Goal: Transaction & Acquisition: Purchase product/service

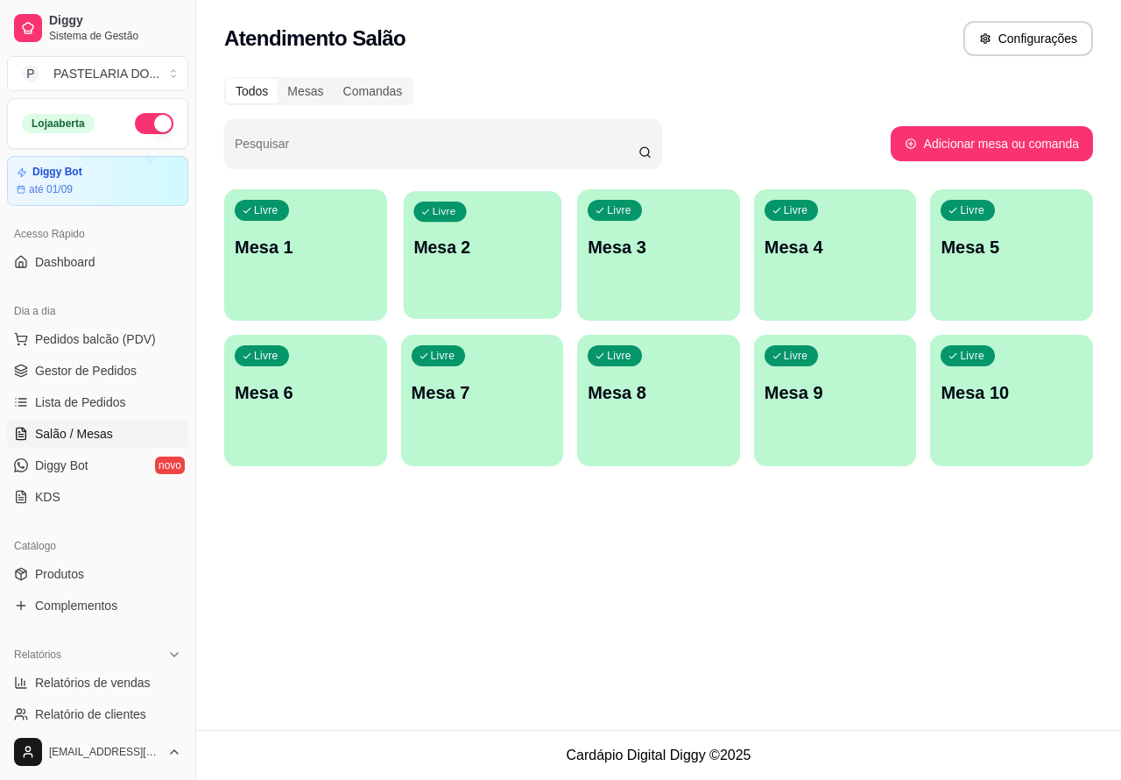
click at [491, 246] on p "Mesa 2" at bounding box center [482, 248] width 138 height 24
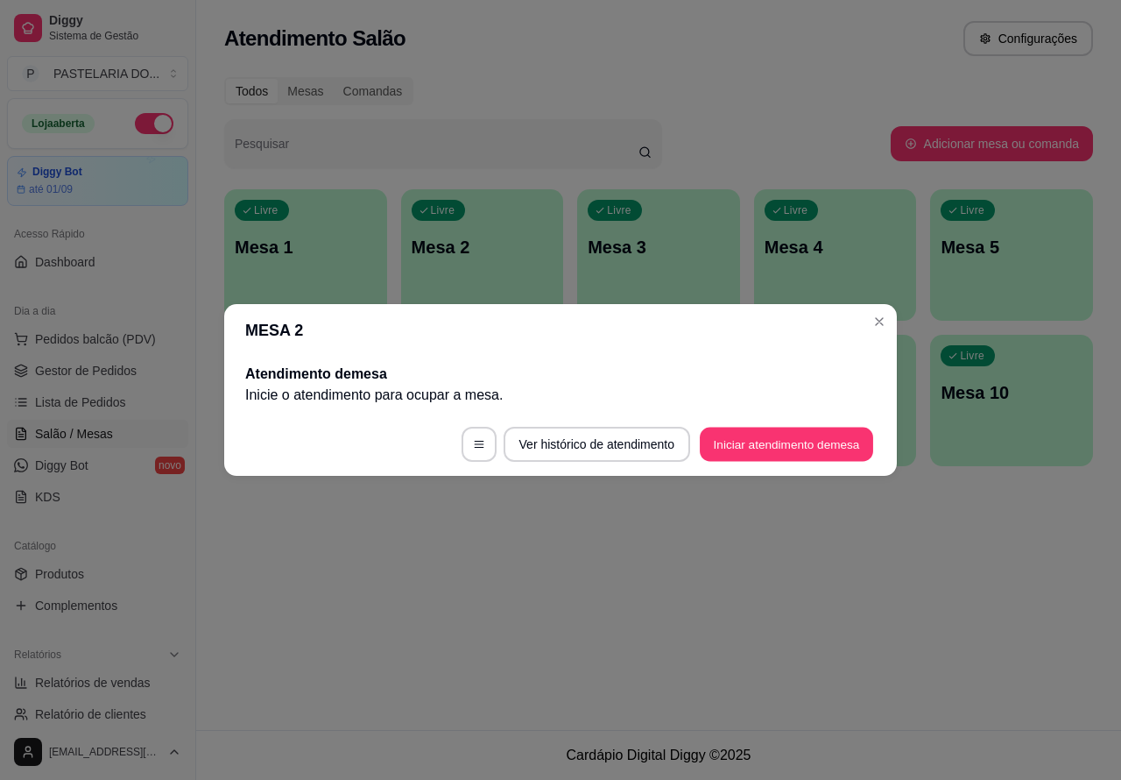
click at [776, 441] on button "Iniciar atendimento de mesa" at bounding box center [786, 444] width 173 height 34
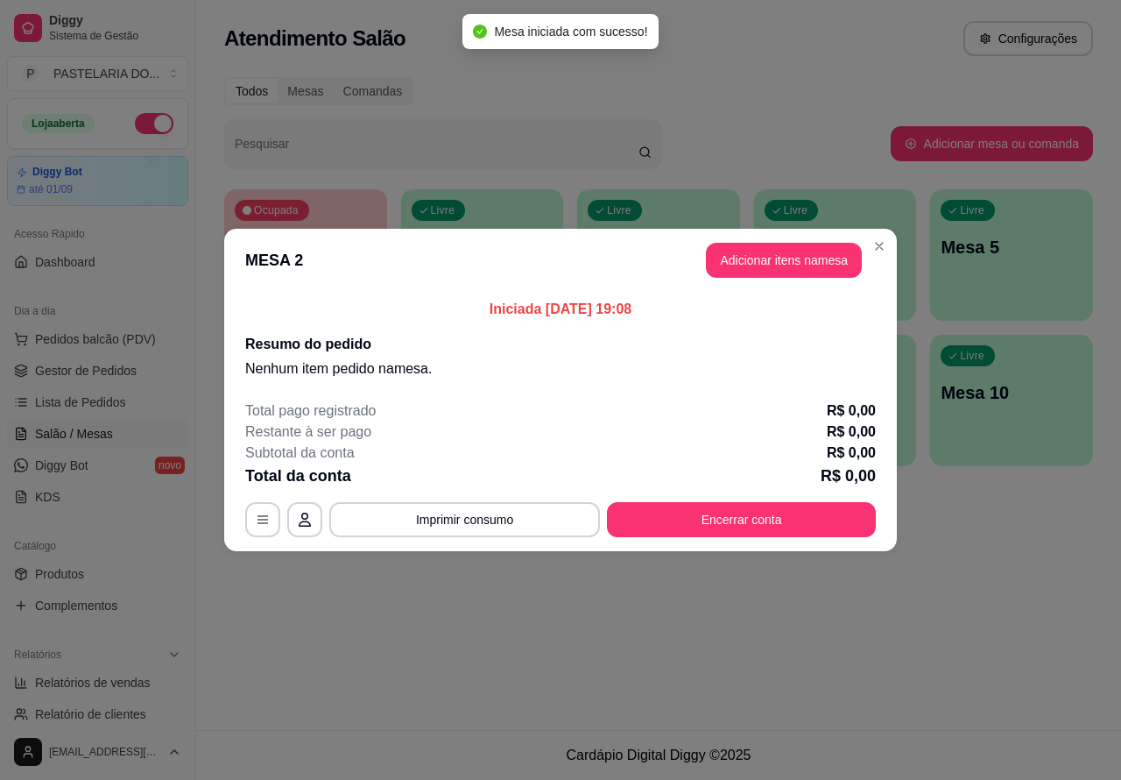
click at [798, 251] on div "Nenhum produto adicionado" at bounding box center [926, 251] width 342 height 354
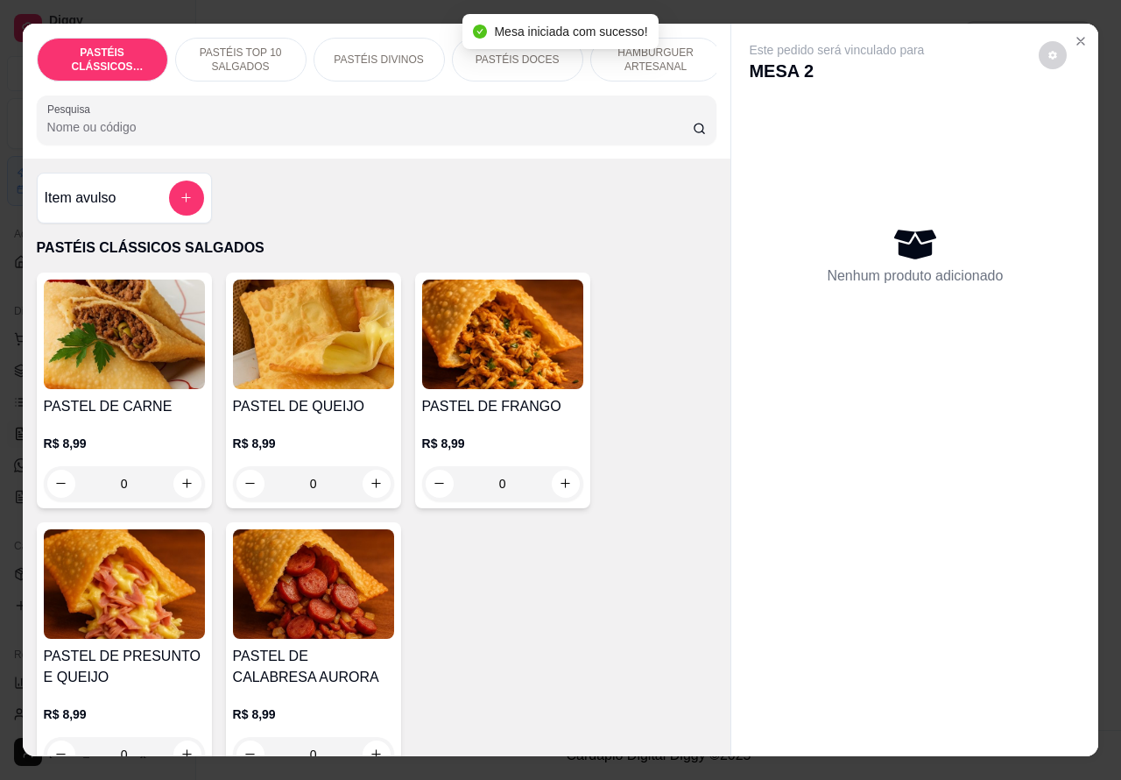
click at [694, 57] on p "HAMBÚRGUER ARTESANAL" at bounding box center [656, 60] width 102 height 28
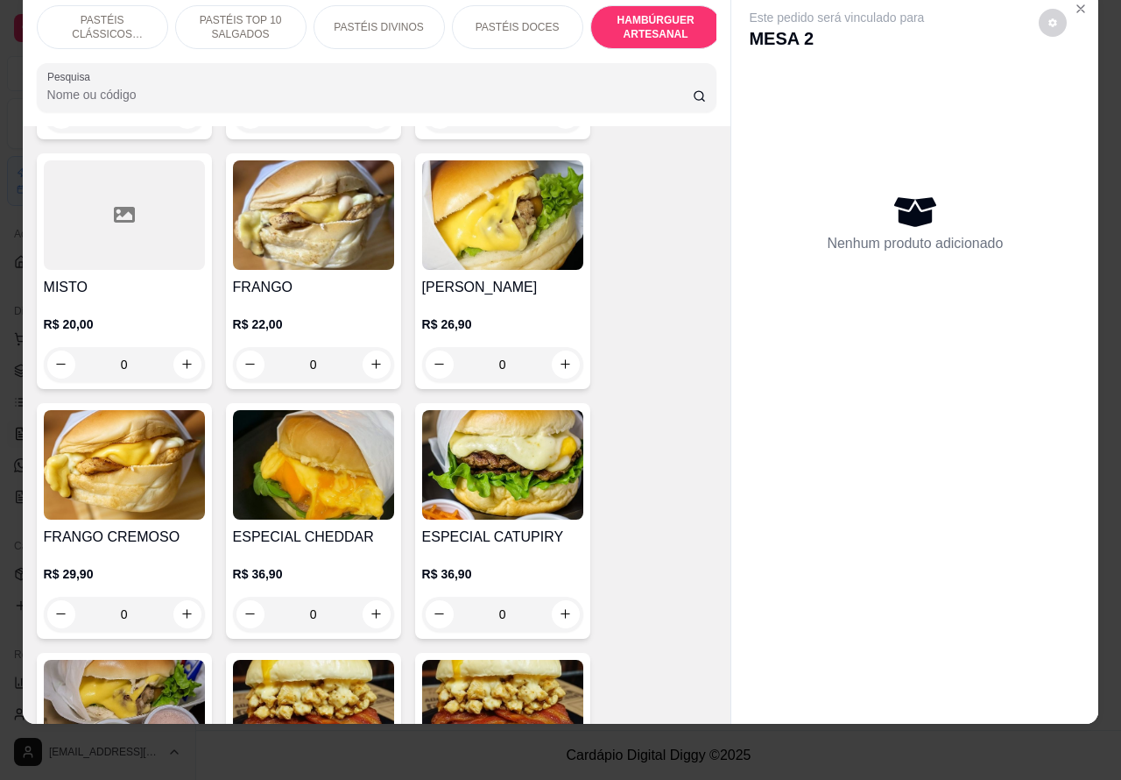
scroll to position [4299, 0]
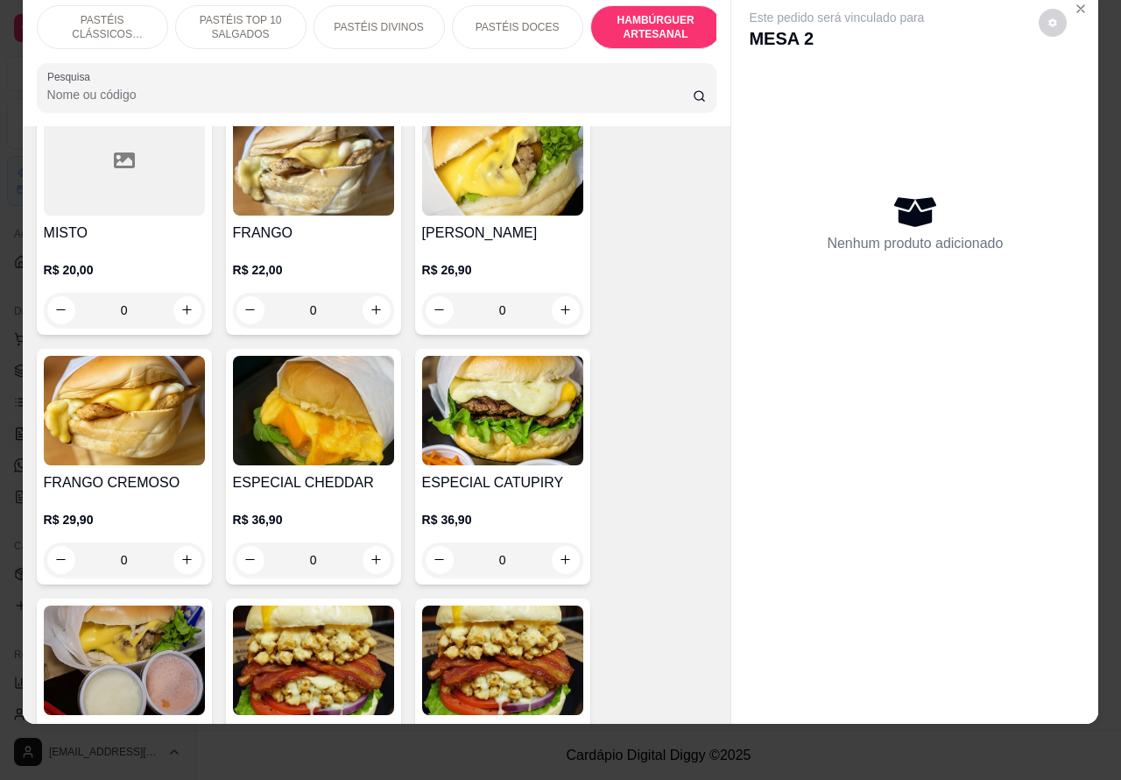
click at [166, 542] on div "0" at bounding box center [124, 559] width 161 height 35
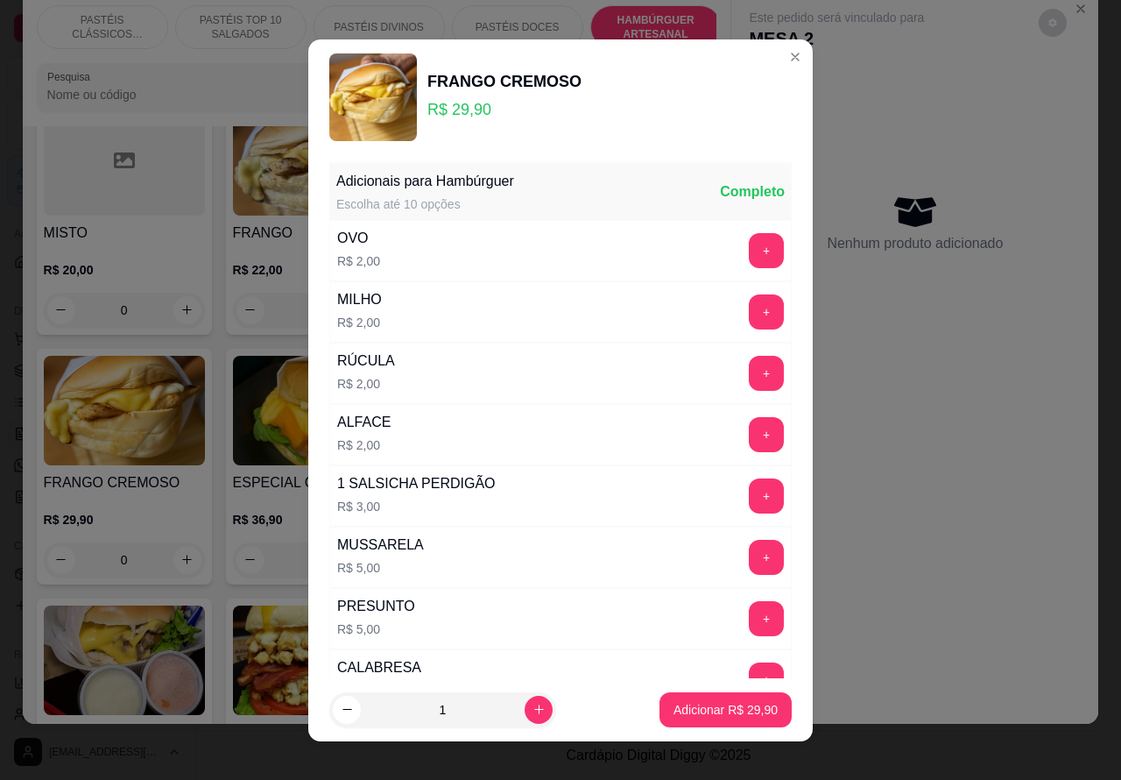
click at [694, 707] on p "Adicionar R$ 29,90" at bounding box center [726, 710] width 104 height 18
type input "1"
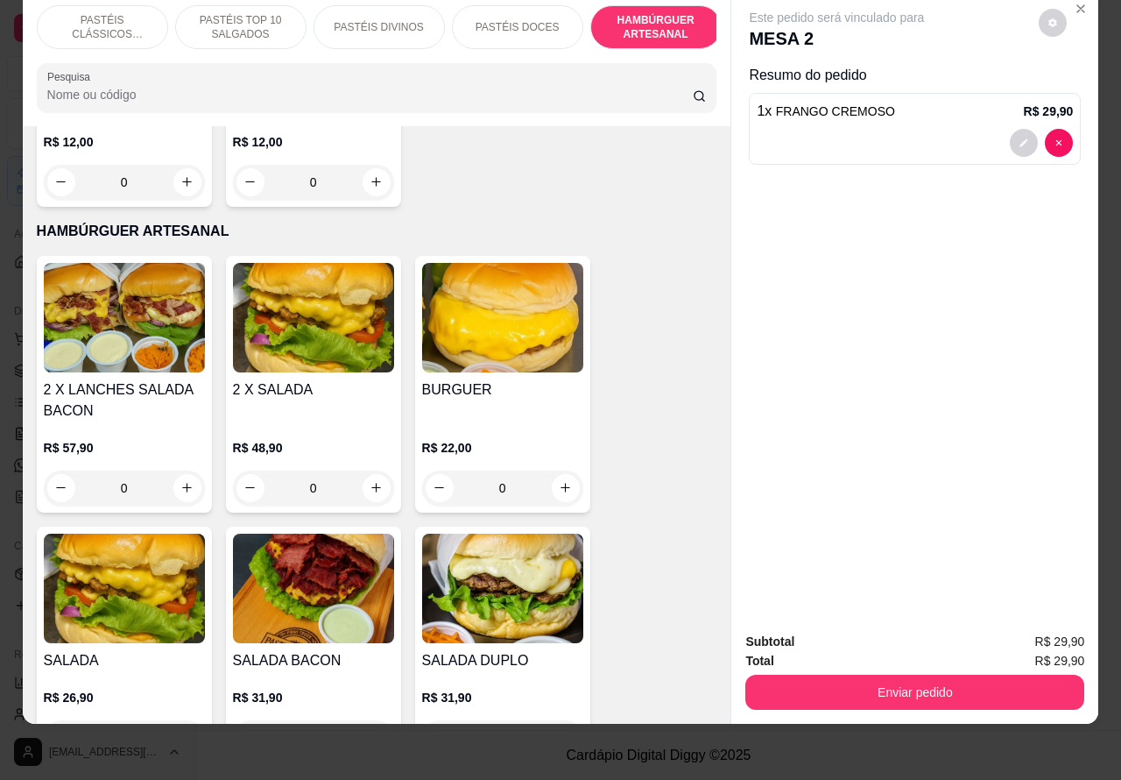
scroll to position [3702, 0]
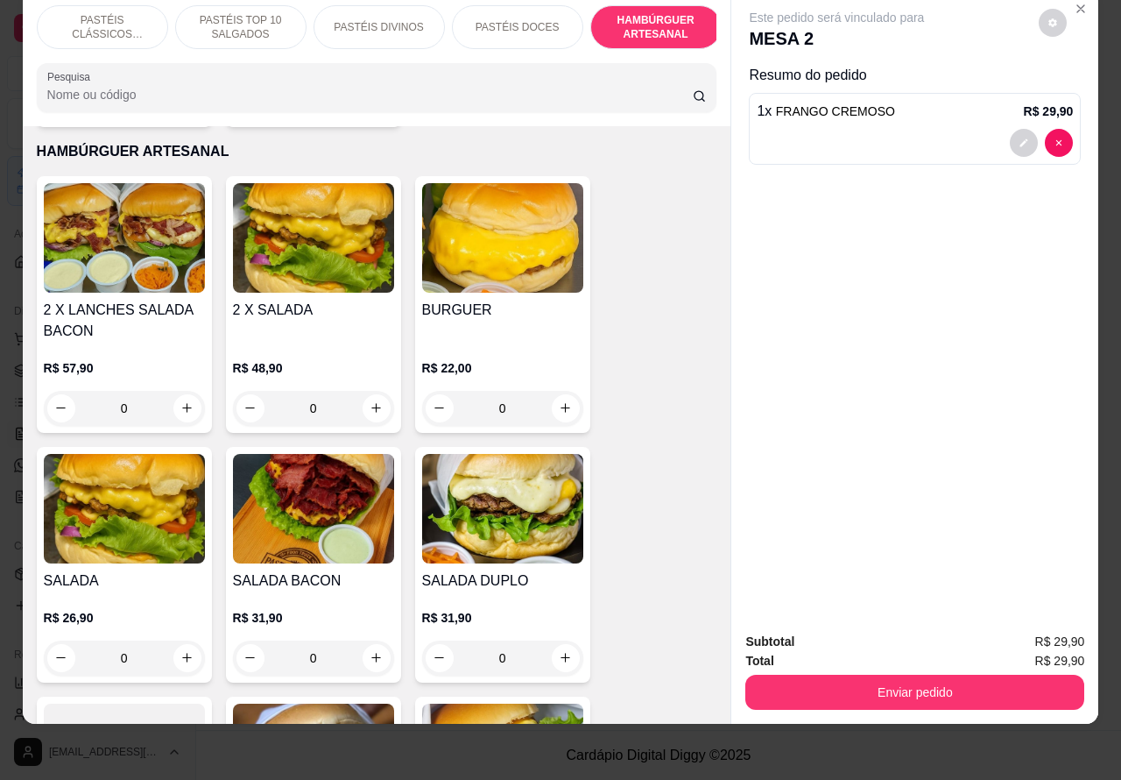
click at [171, 640] on div "0" at bounding box center [124, 657] width 161 height 35
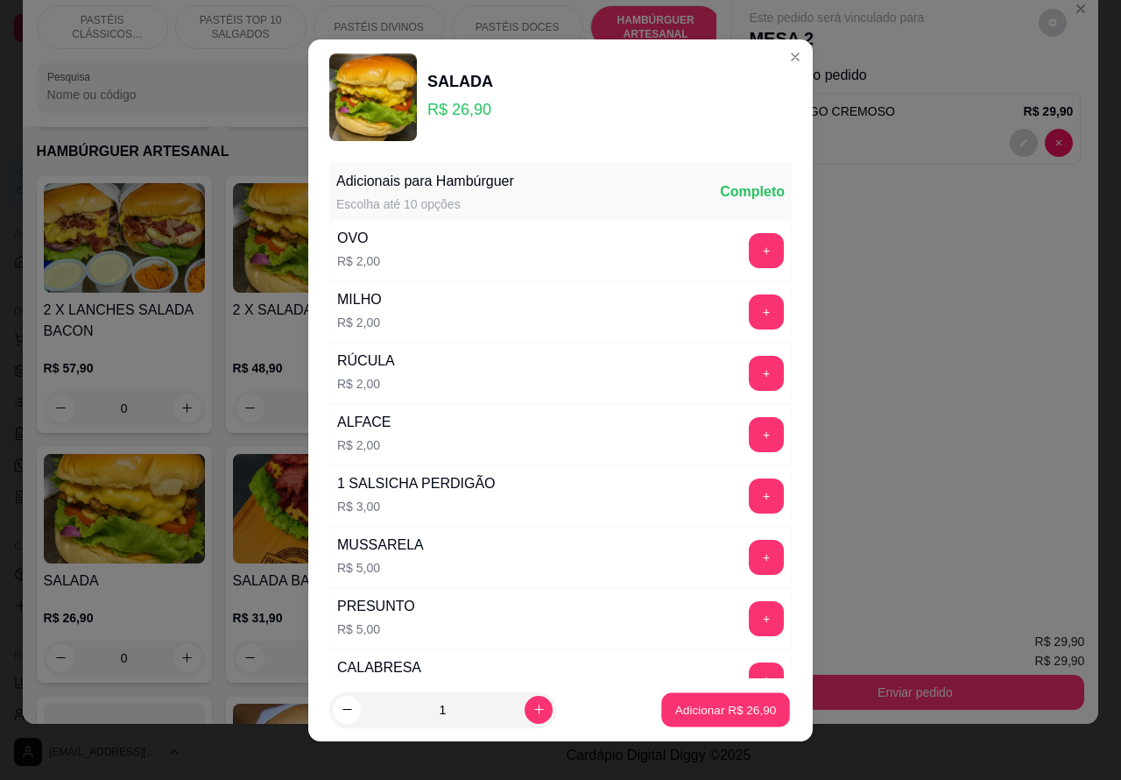
click at [699, 716] on p "Adicionar R$ 26,90" at bounding box center [726, 709] width 102 height 17
type input "1"
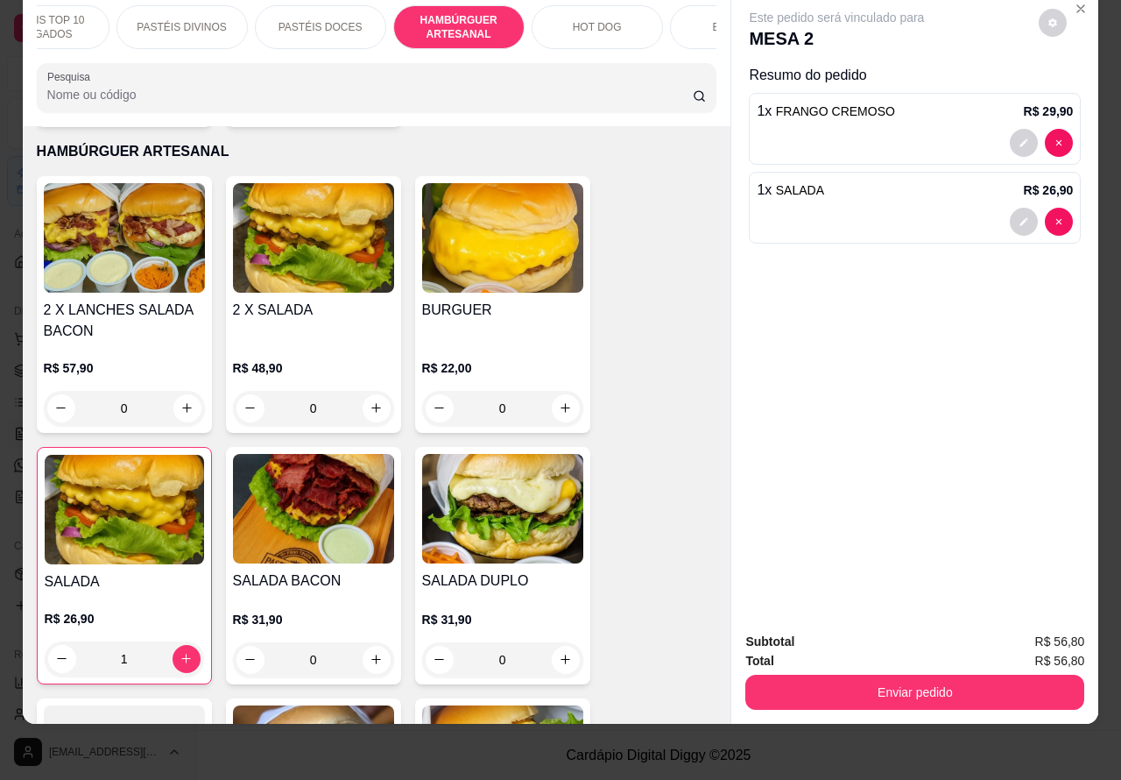
scroll to position [0, 236]
click at [685, 20] on p "BEBIDAS" at bounding box center [697, 27] width 46 height 14
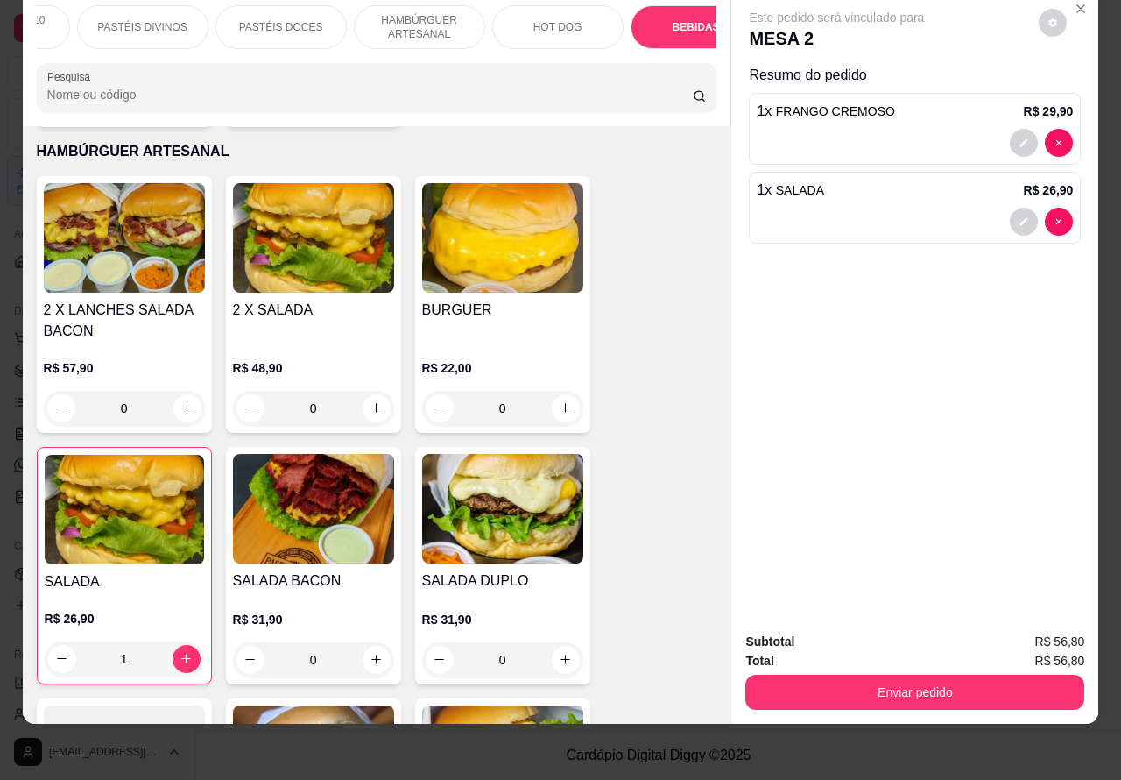
scroll to position [5558, 0]
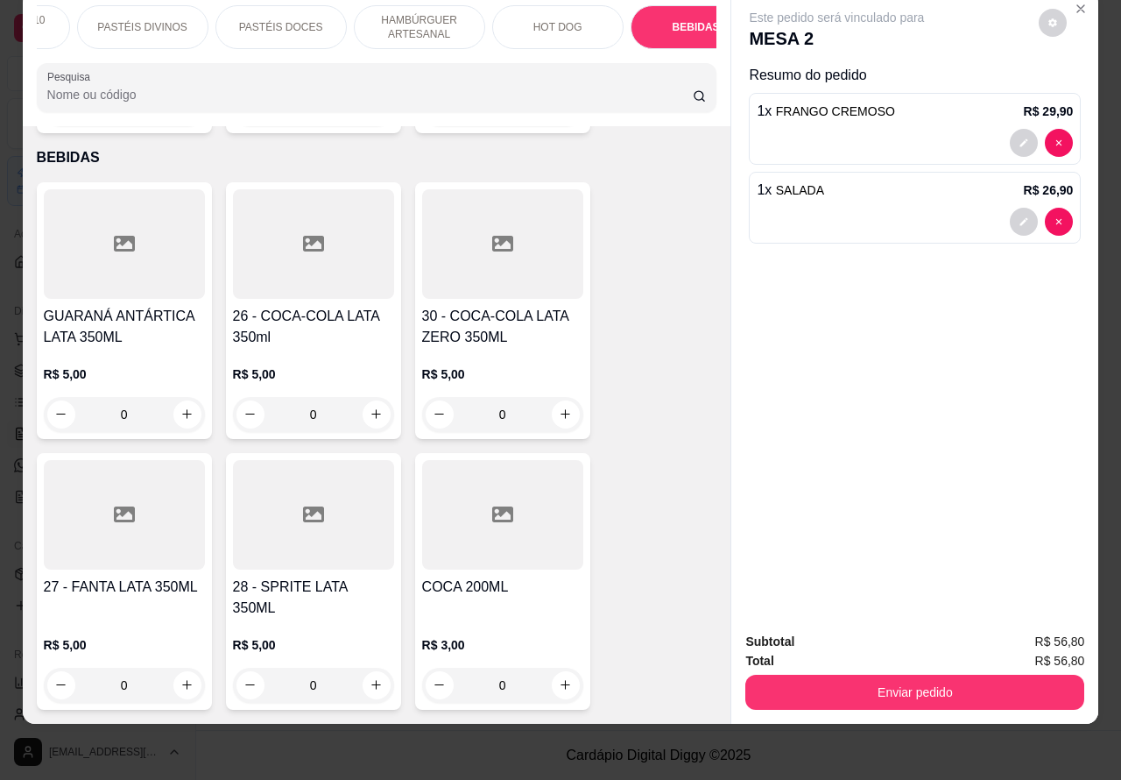
click at [370, 407] on icon "increase-product-quantity" at bounding box center [376, 413] width 13 height 13
type input "1"
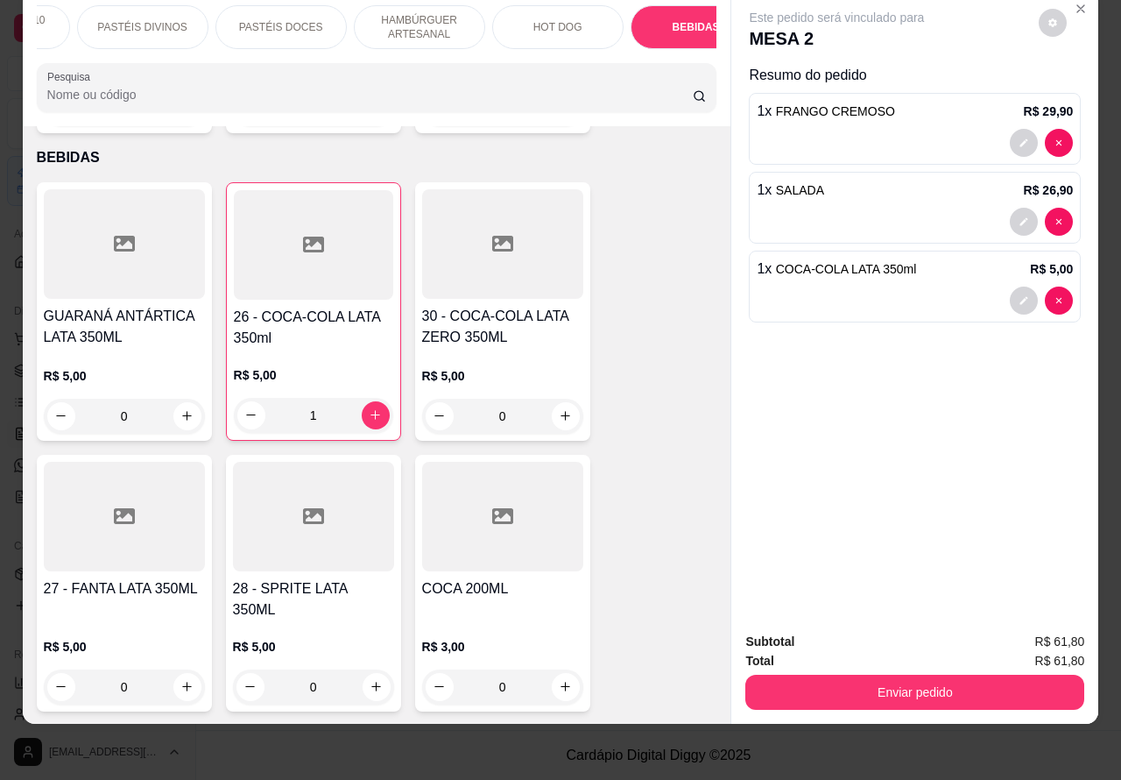
click at [845, 674] on button "Enviar pedido" at bounding box center [914, 691] width 339 height 35
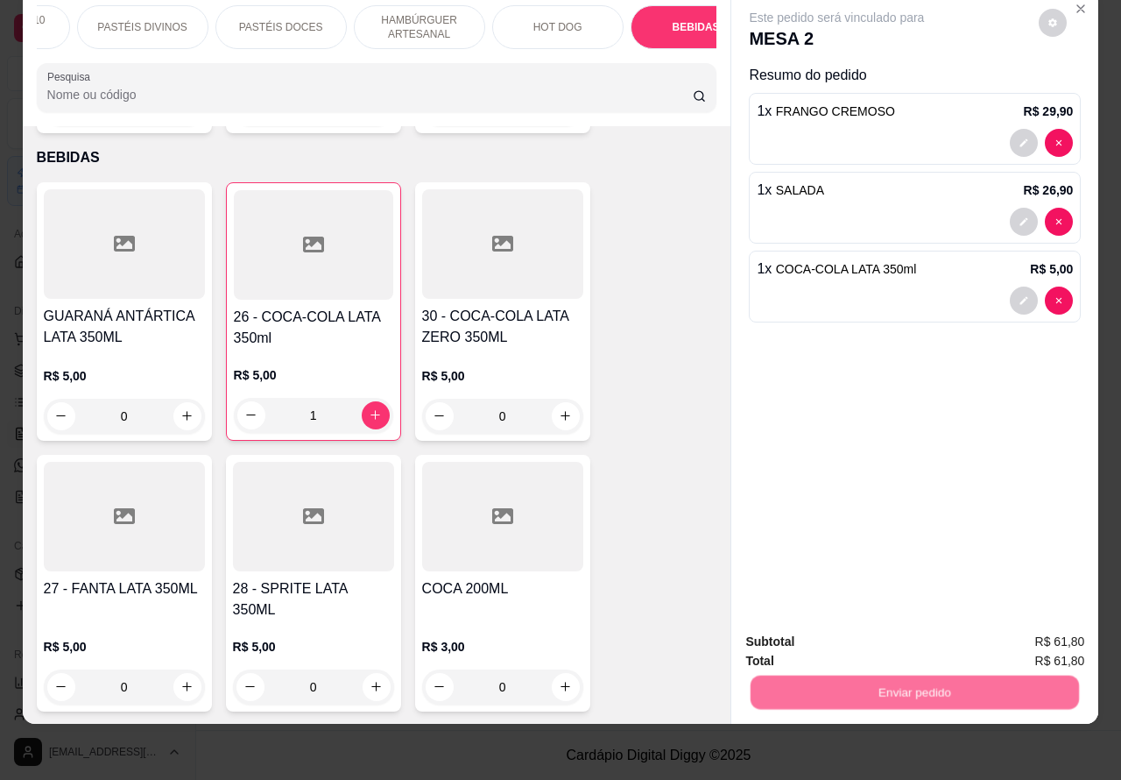
click at [804, 623] on button "Não registrar e enviar pedido" at bounding box center [856, 633] width 182 height 33
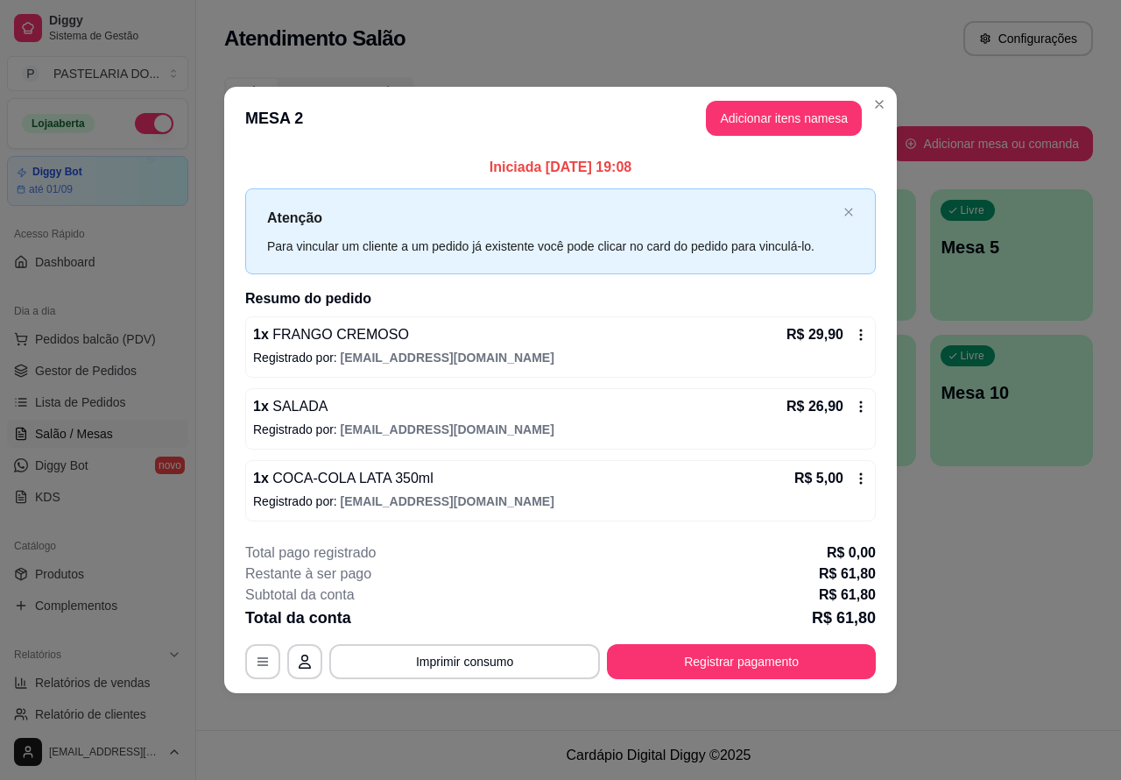
click at [881, 96] on div "Todos Mesas Comandas" at bounding box center [658, 91] width 869 height 28
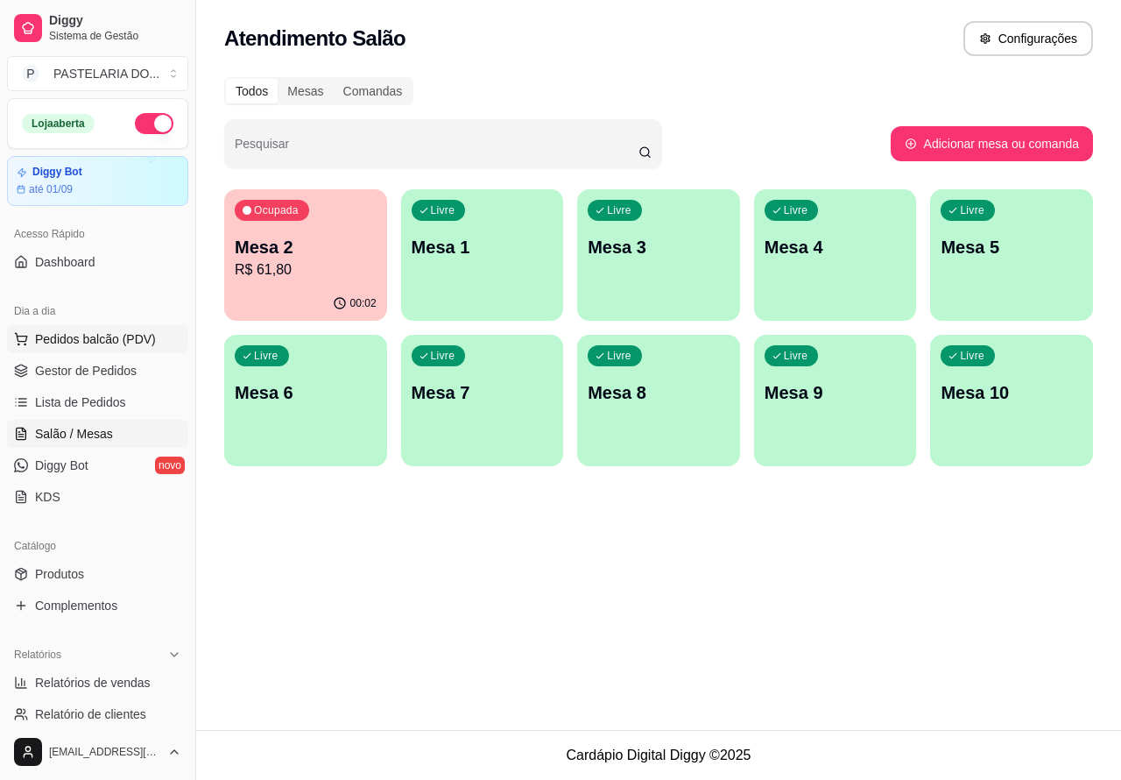
click at [124, 344] on span "Pedidos balcão (PDV)" at bounding box center [95, 339] width 121 height 18
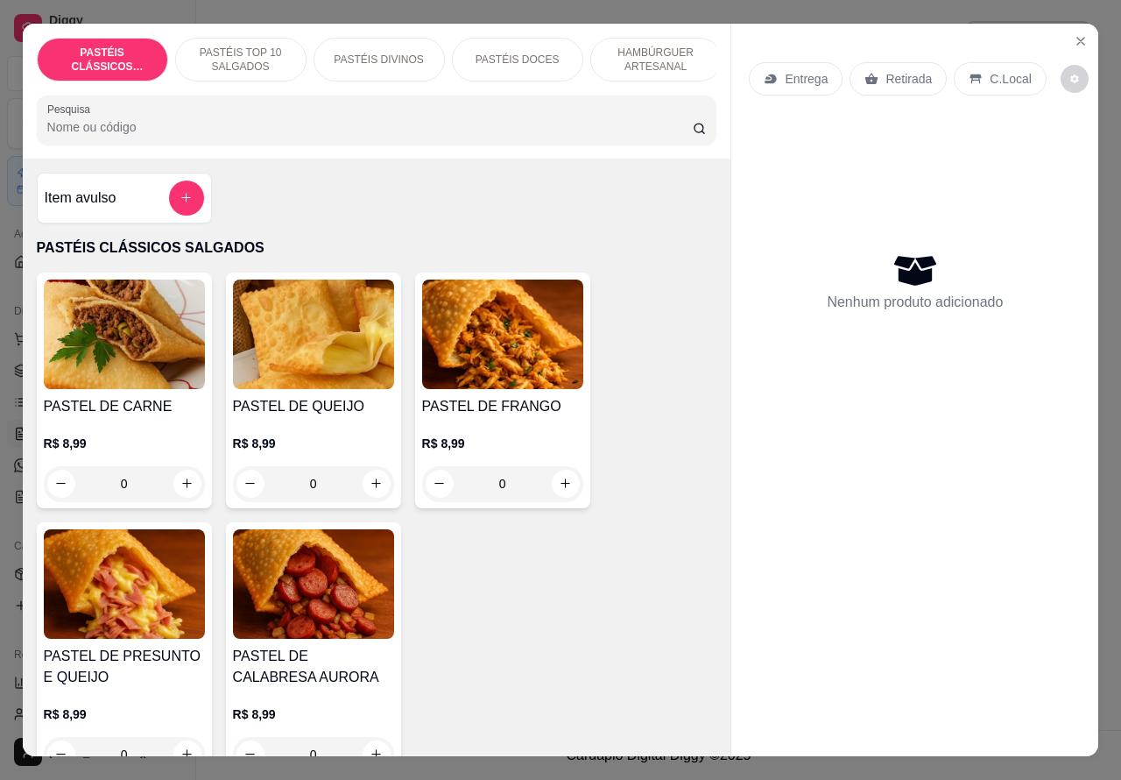
click at [794, 80] on div "Entrega" at bounding box center [796, 78] width 94 height 33
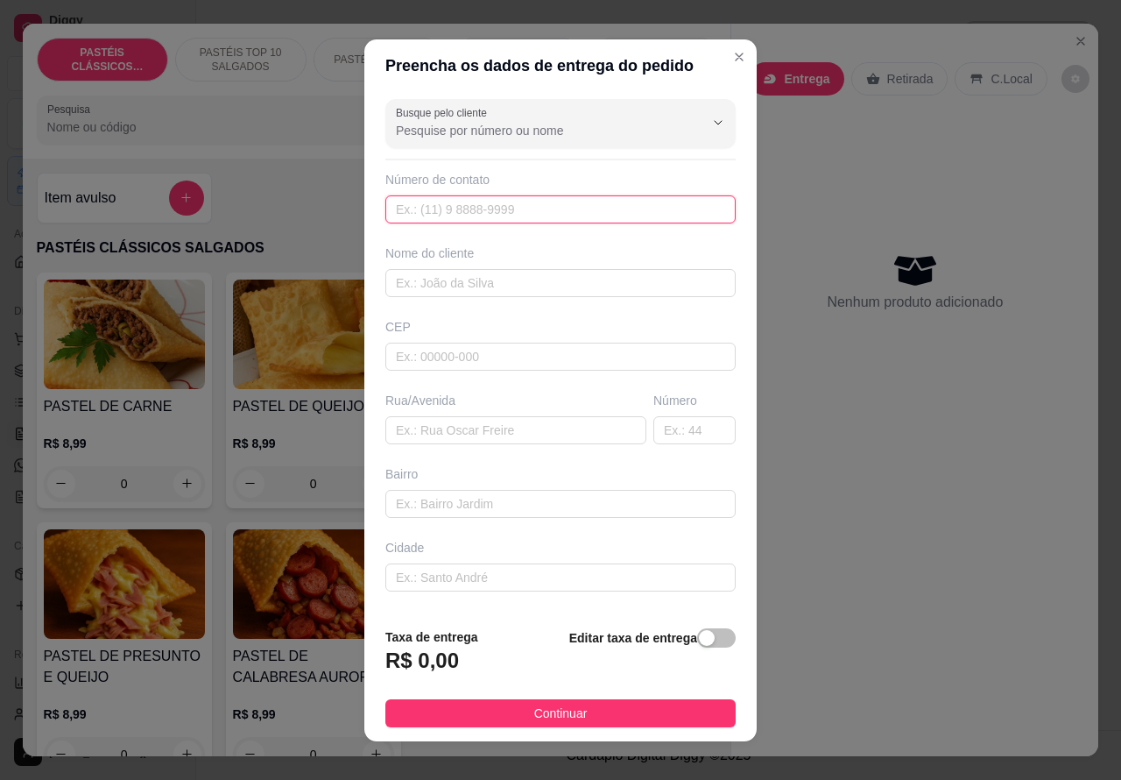
paste input "[PHONE_NUMBER]"
click at [399, 210] on input "[PHONE_NUMBER]" at bounding box center [560, 209] width 350 height 28
click at [395, 213] on input "[PHONE_NUMBER]" at bounding box center [560, 209] width 350 height 28
type input "4"
paste input "[PHONE_NUMBER]"
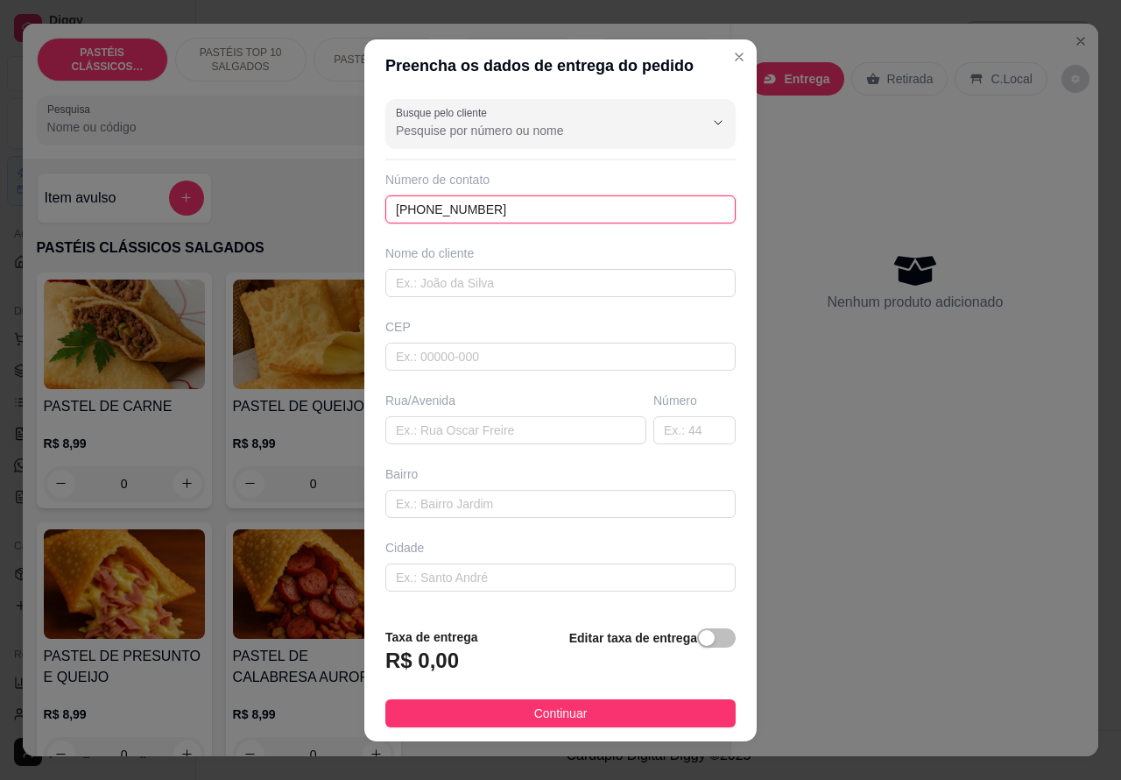
type input "[PHONE_NUMBER]"
click at [699, 646] on div "button" at bounding box center [707, 638] width 16 height 16
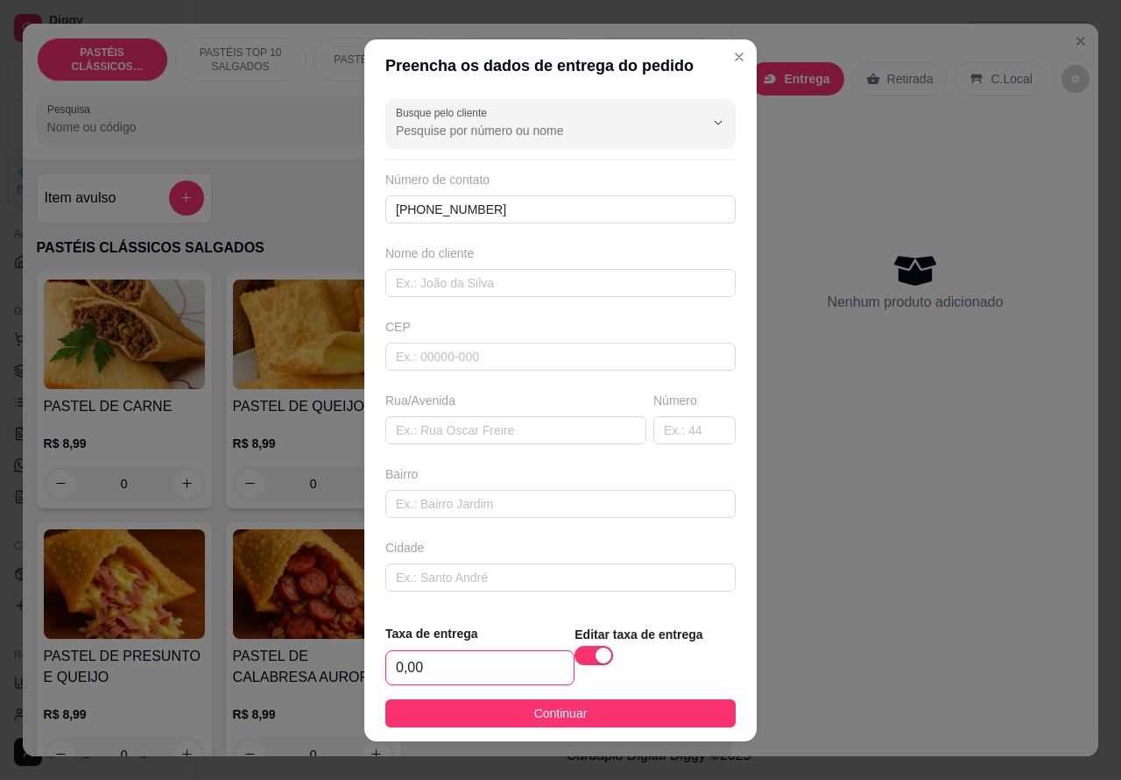
click at [391, 664] on input "0,00" at bounding box center [479, 667] width 187 height 33
click at [394, 664] on input "0,00" at bounding box center [479, 667] width 187 height 33
type input "1,00"
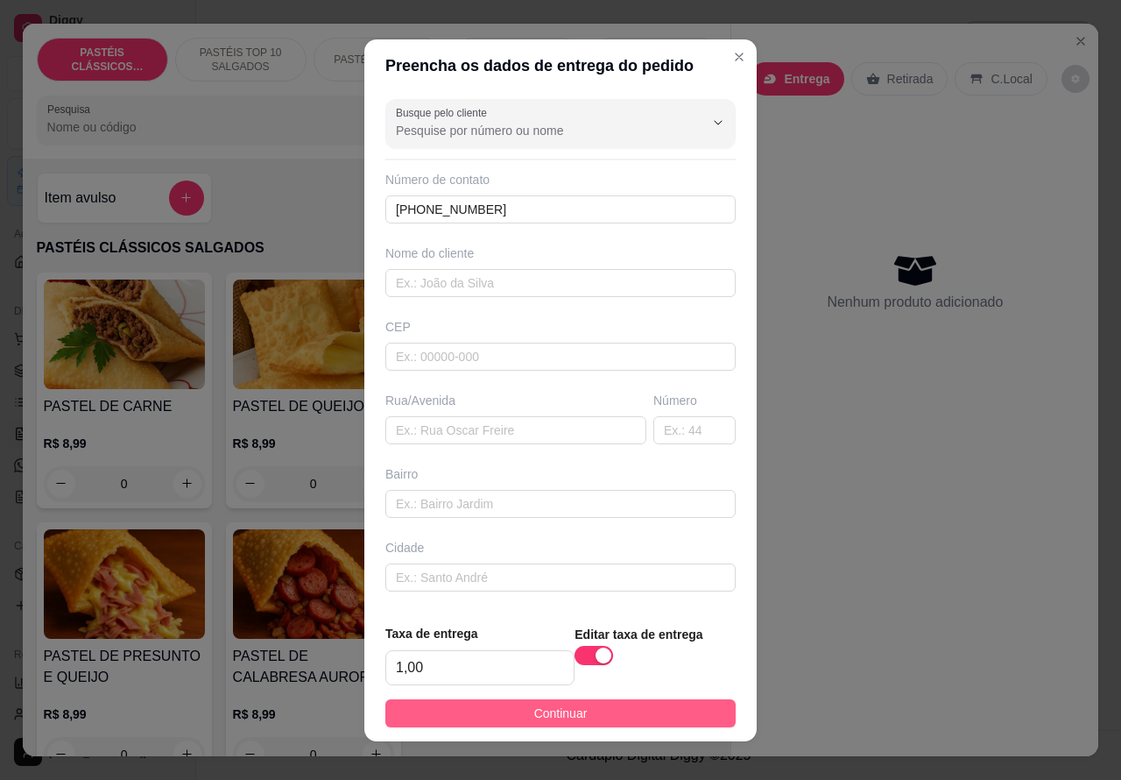
click at [631, 702] on button "Continuar" at bounding box center [560, 713] width 350 height 28
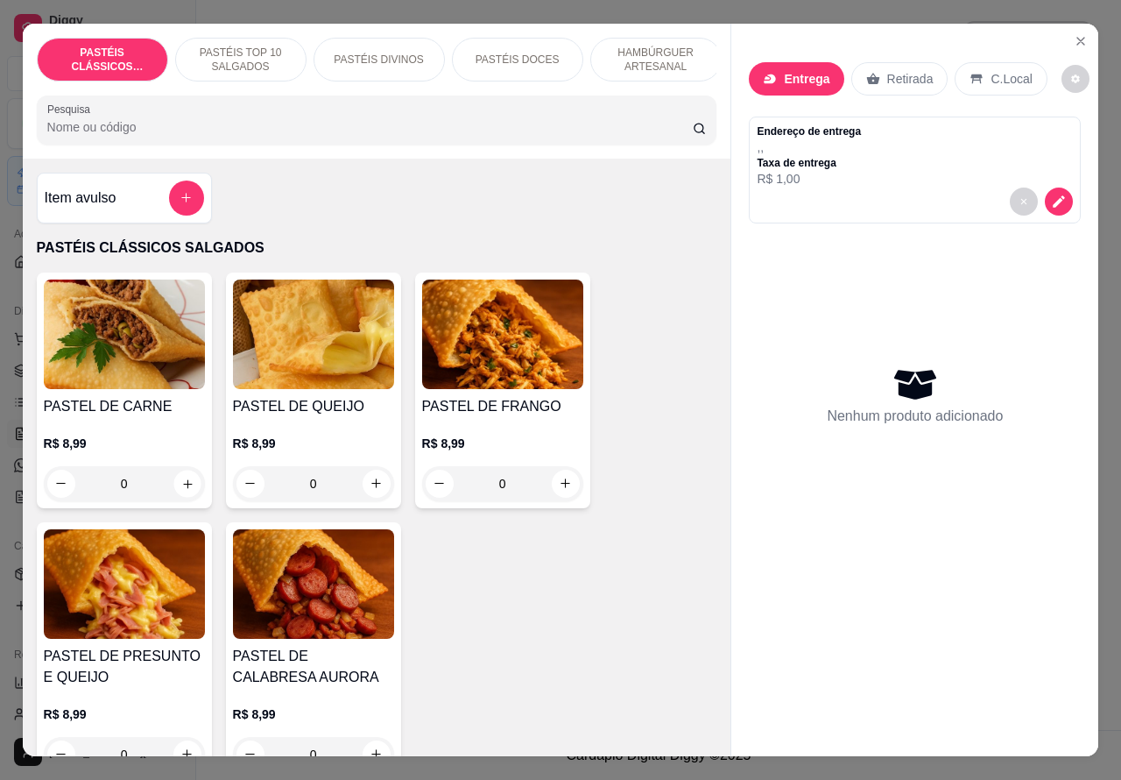
click at [180, 487] on icon "increase-product-quantity" at bounding box center [186, 482] width 13 height 13
type input "1"
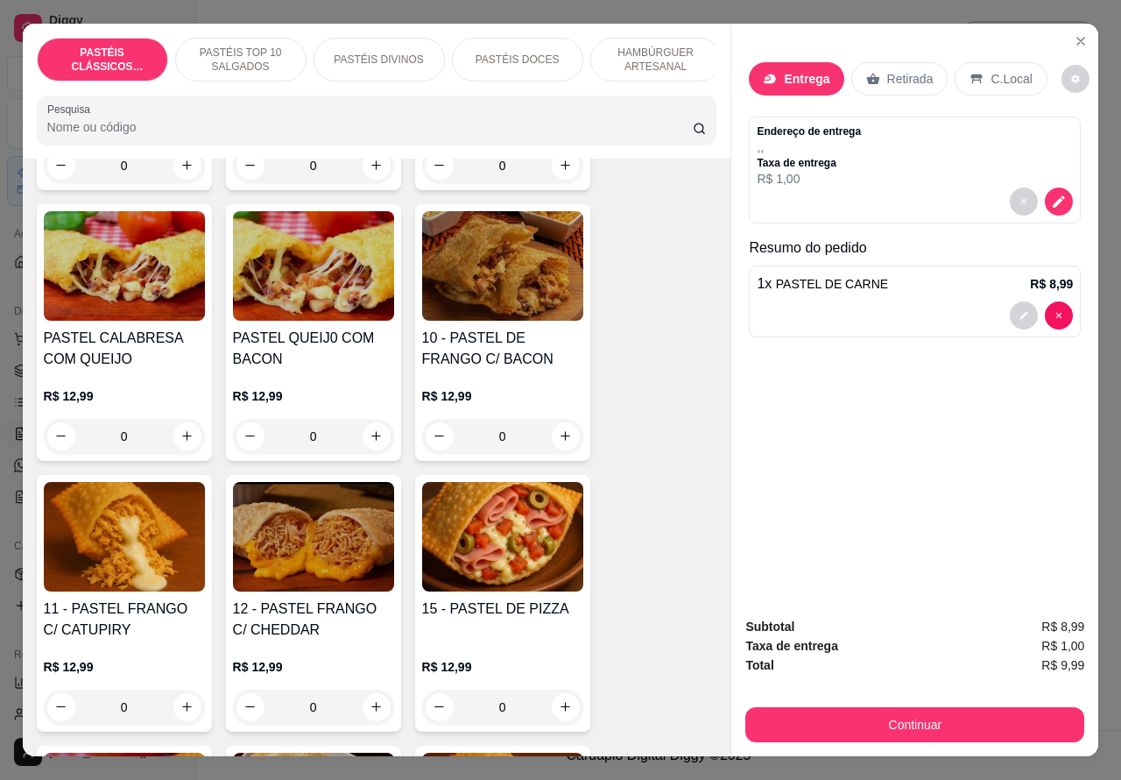
scroll to position [1446, 0]
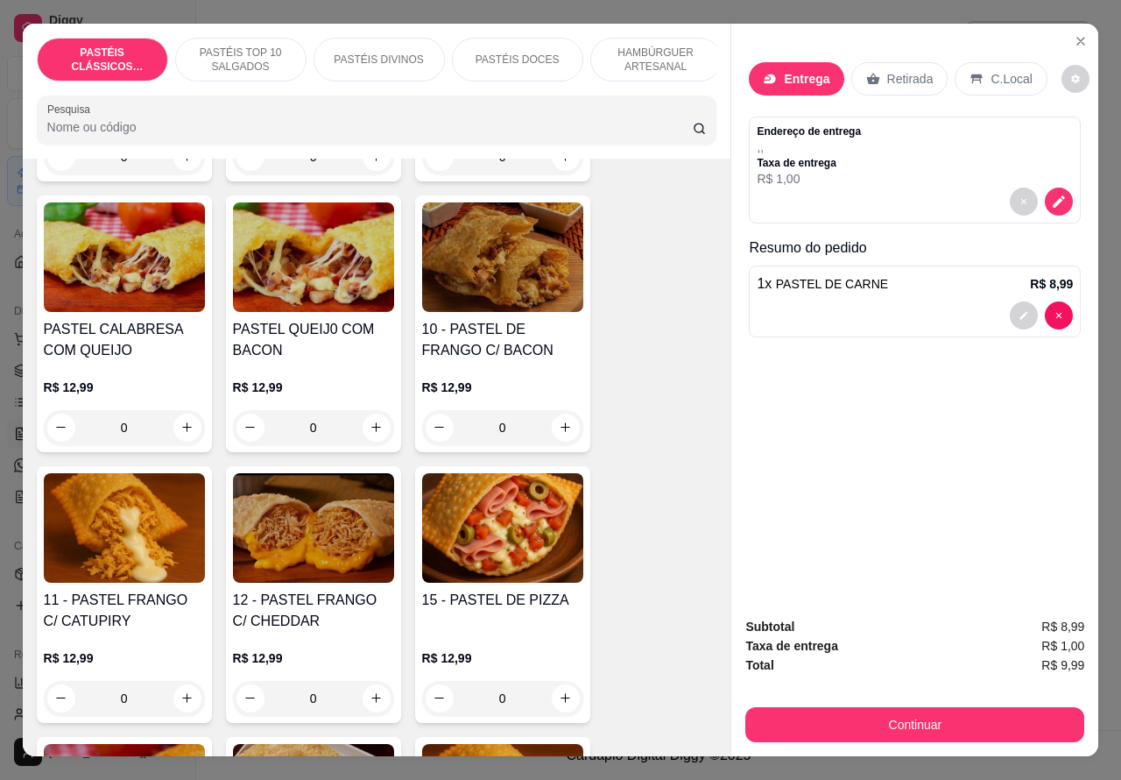
click at [546, 712] on div "0" at bounding box center [502, 698] width 161 height 35
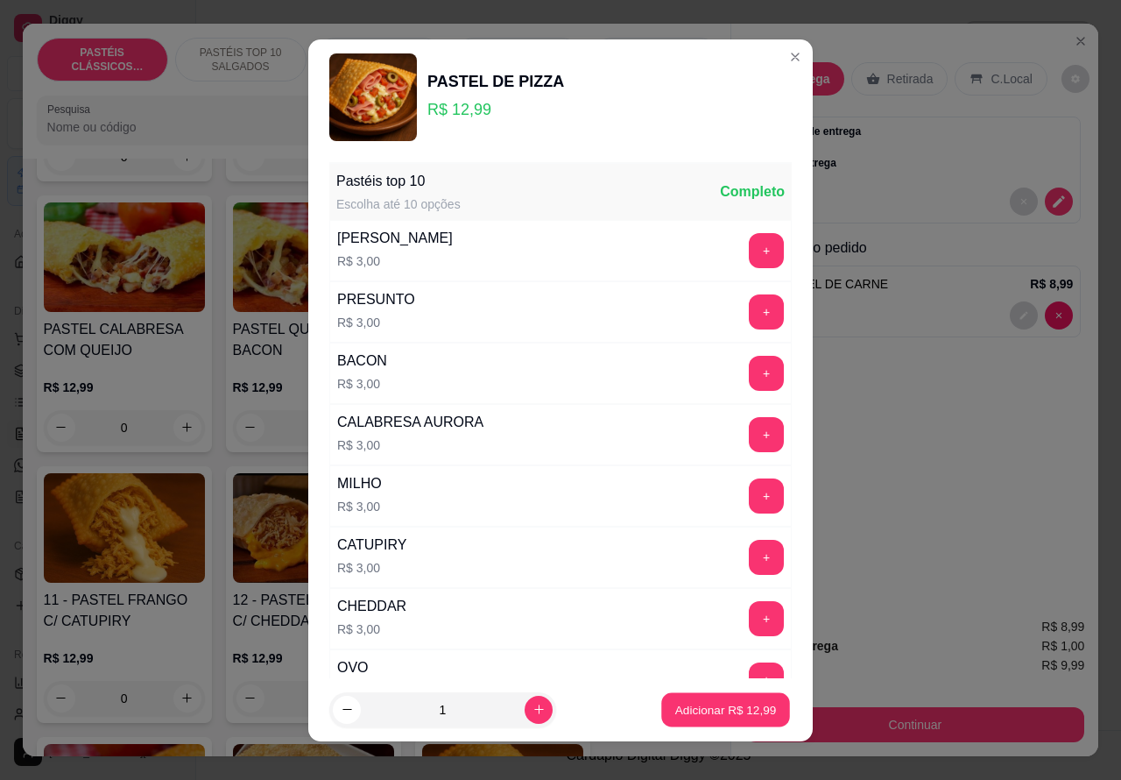
click at [692, 714] on p "Adicionar R$ 12,99" at bounding box center [726, 709] width 102 height 17
type input "1"
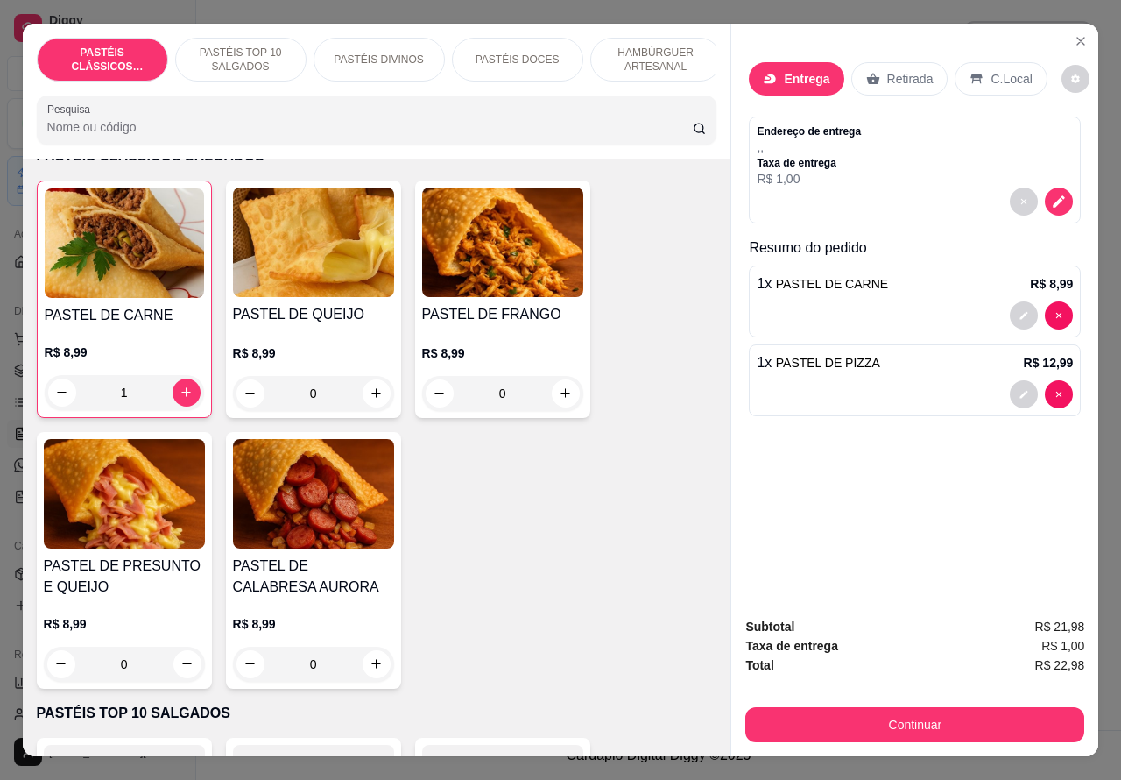
scroll to position [0, 0]
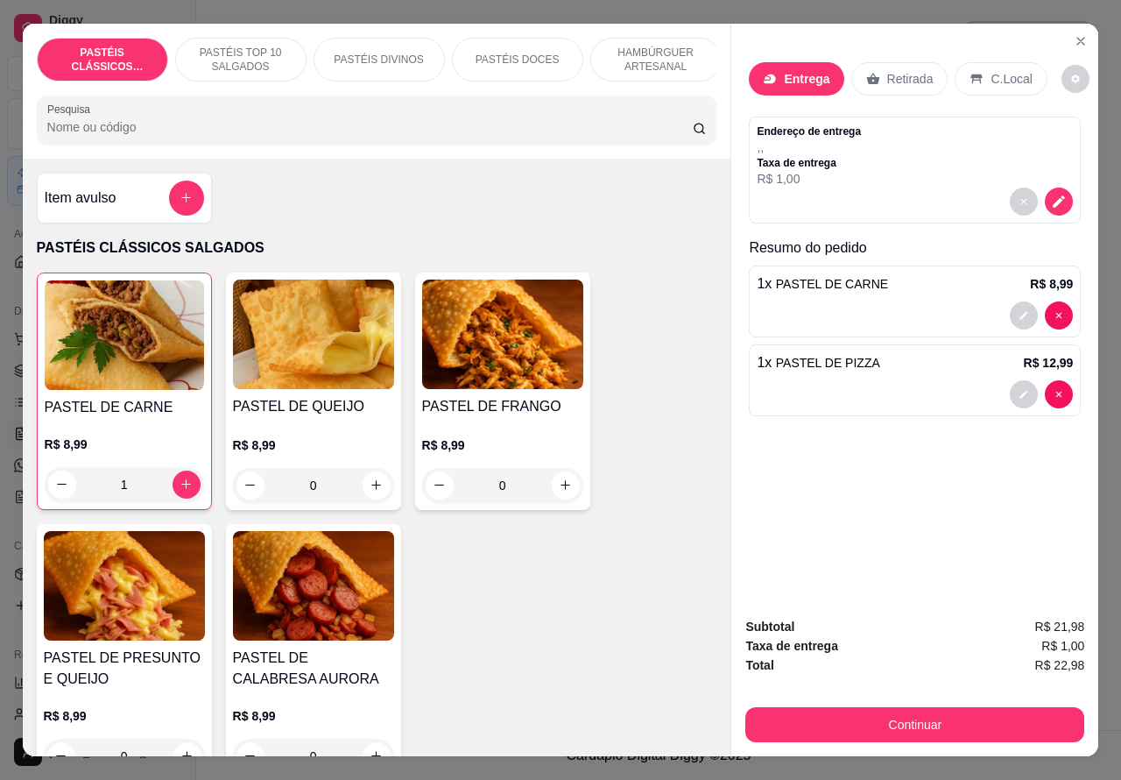
click at [658, 57] on p "HAMBÚRGUER ARTESANAL" at bounding box center [656, 60] width 102 height 28
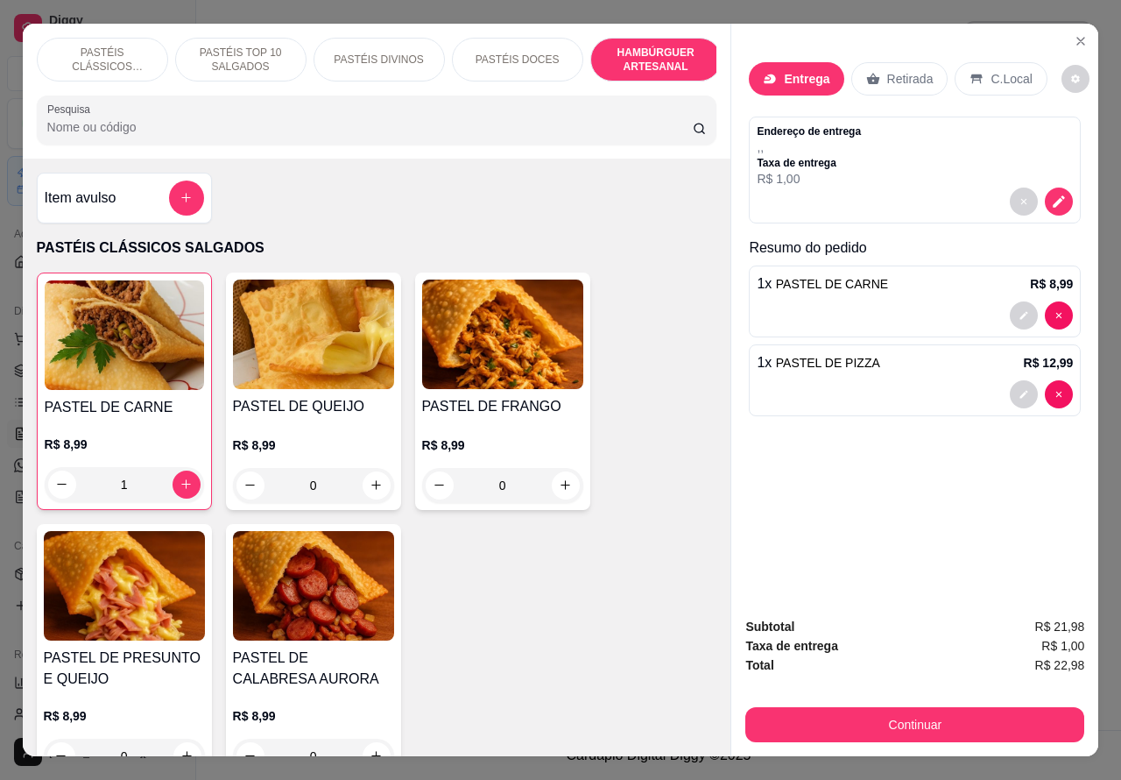
scroll to position [40, 0]
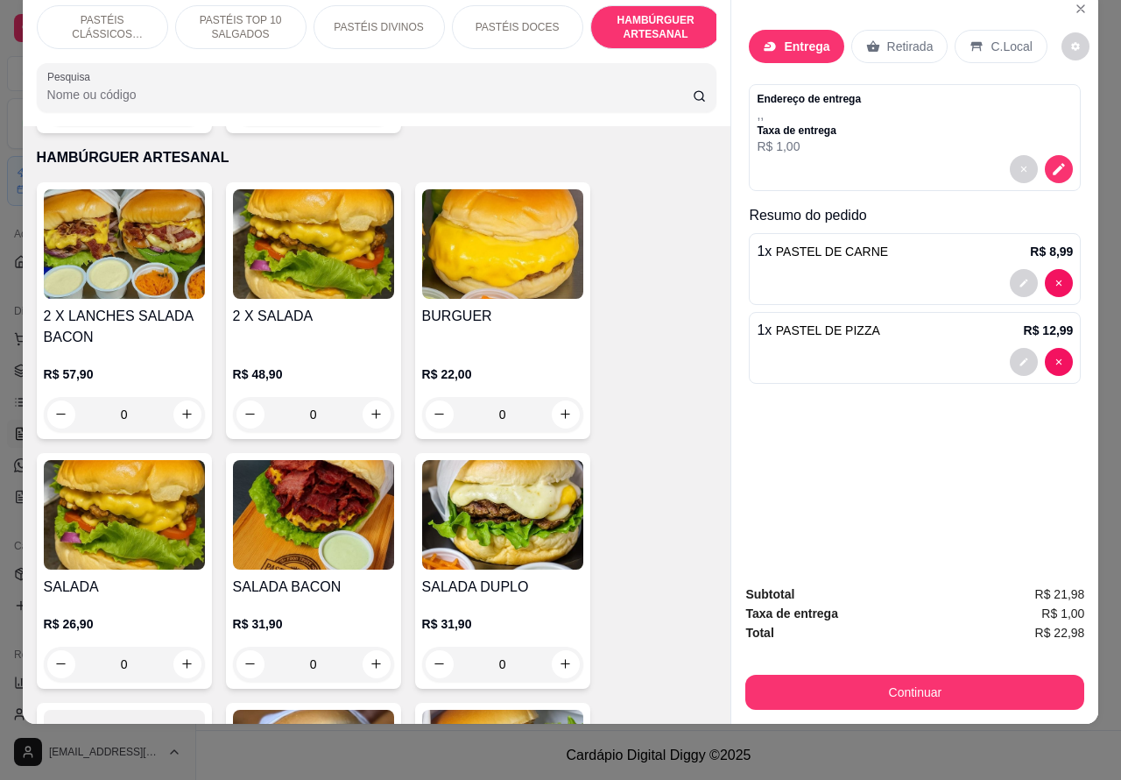
click at [172, 646] on div "0" at bounding box center [124, 663] width 161 height 35
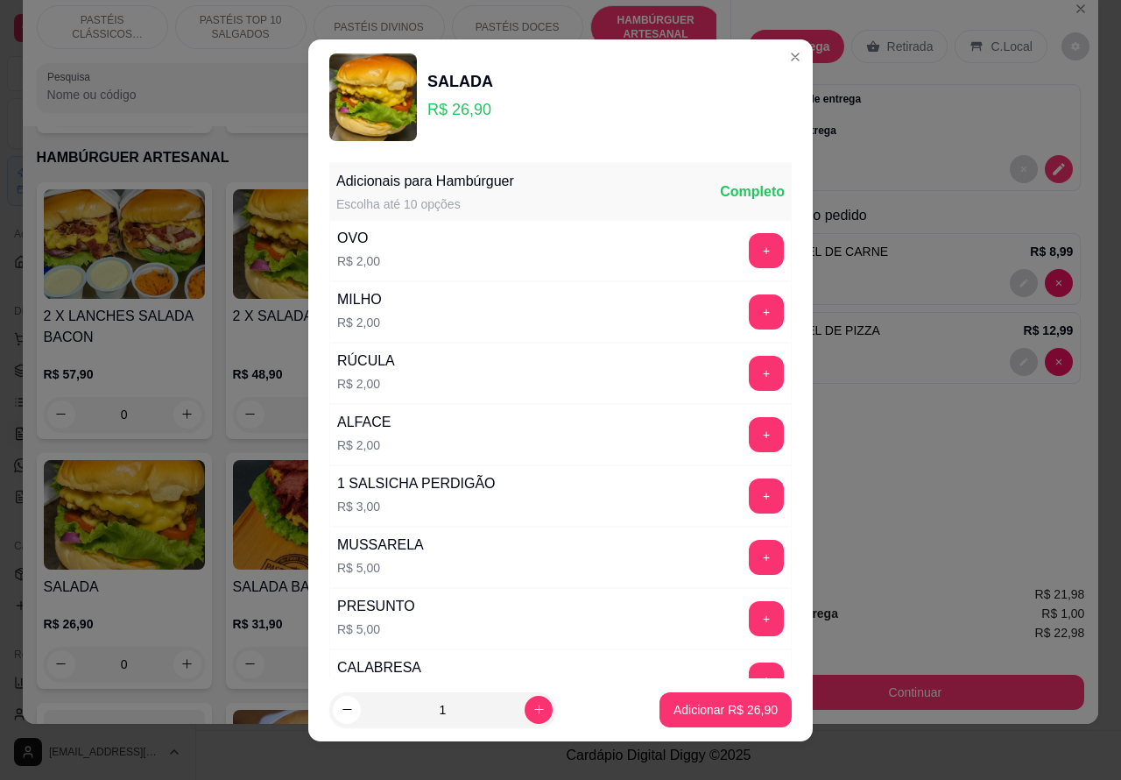
click at [683, 709] on p "Adicionar R$ 26,90" at bounding box center [726, 710] width 104 height 18
type input "1"
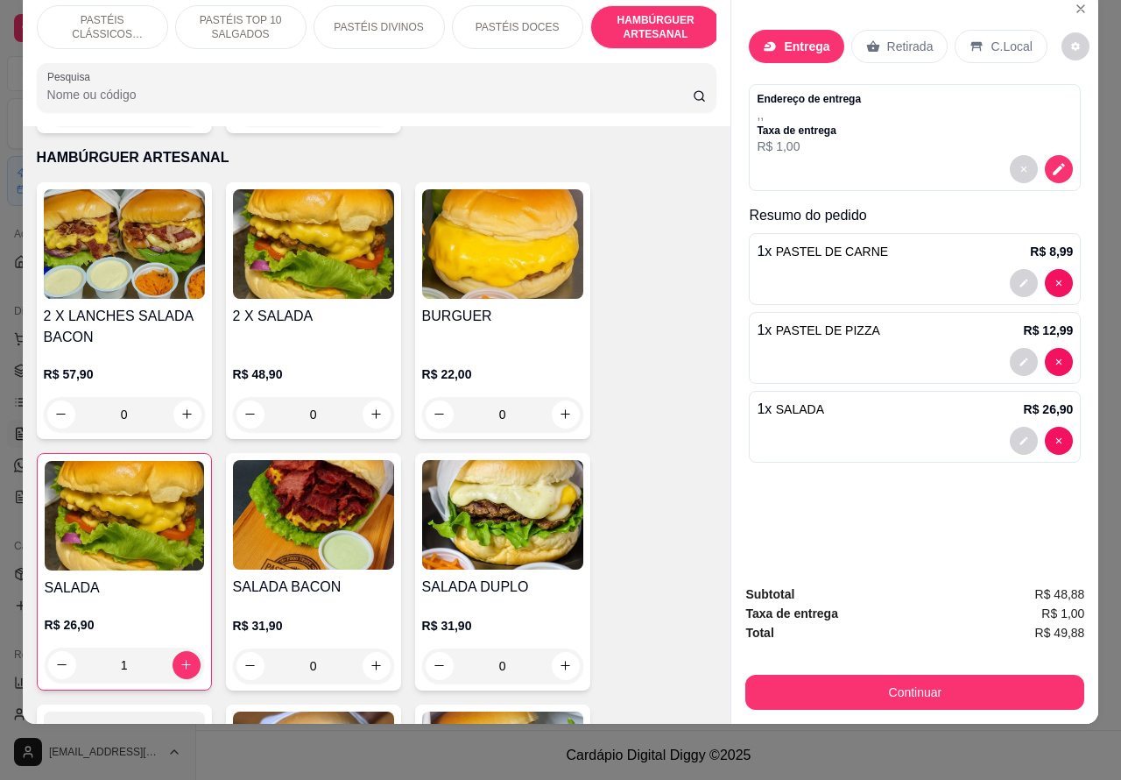
scroll to position [0, 0]
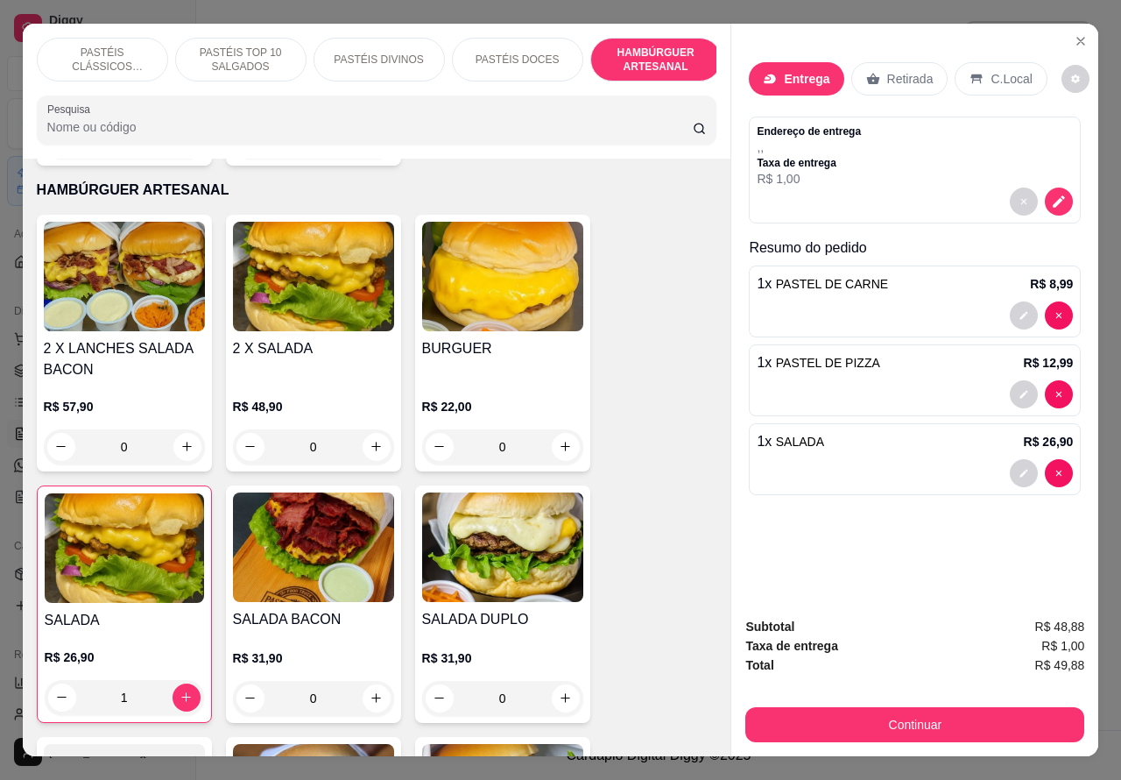
click at [847, 138] on p ", ," at bounding box center [809, 147] width 104 height 18
click at [806, 141] on p ", ," at bounding box center [809, 147] width 104 height 18
click at [1054, 195] on icon "decrease-product-quantity" at bounding box center [1060, 201] width 12 height 12
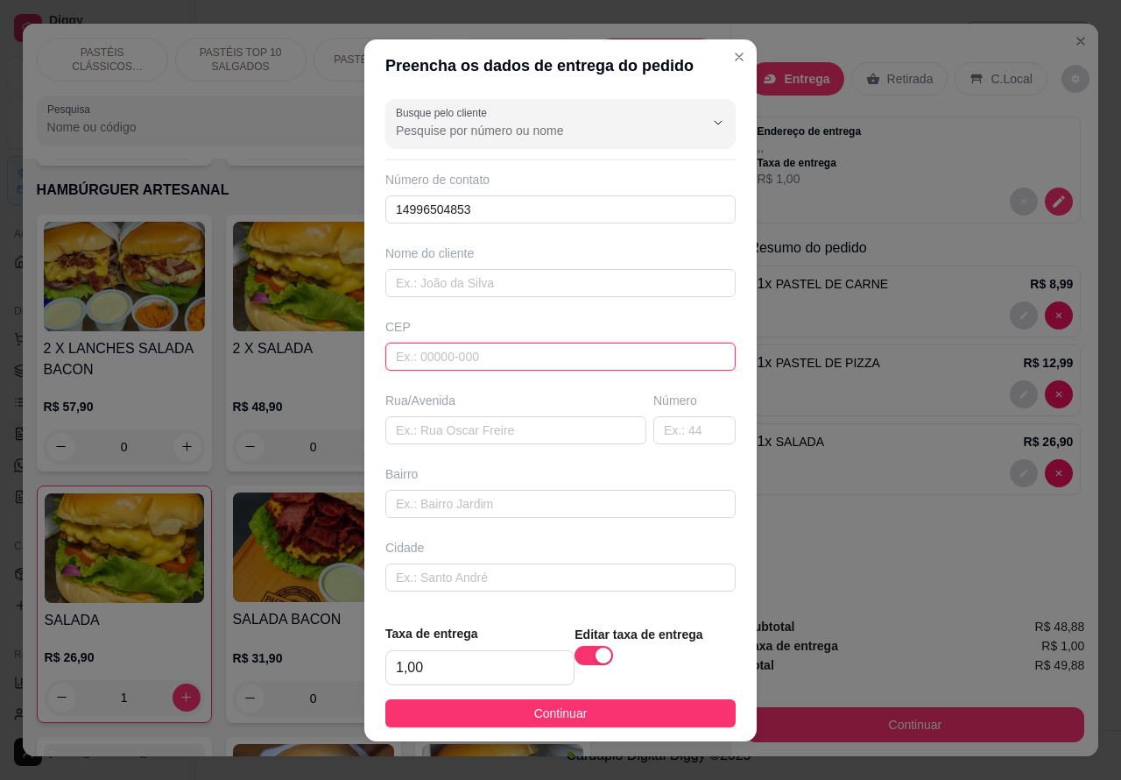
click at [423, 347] on input "text" at bounding box center [560, 356] width 350 height 28
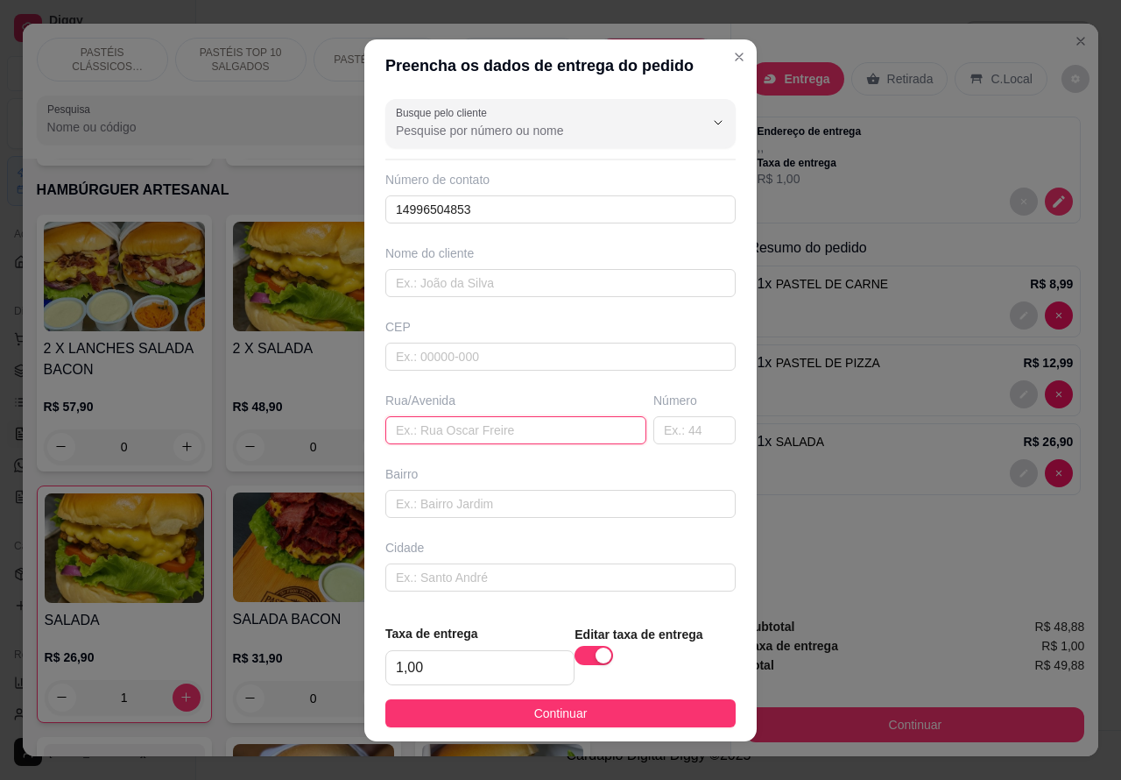
click at [427, 435] on input "text" at bounding box center [515, 430] width 261 height 28
type input "c"
type input "[PERSON_NAME]"
click at [660, 427] on input "text" at bounding box center [694, 430] width 82 height 28
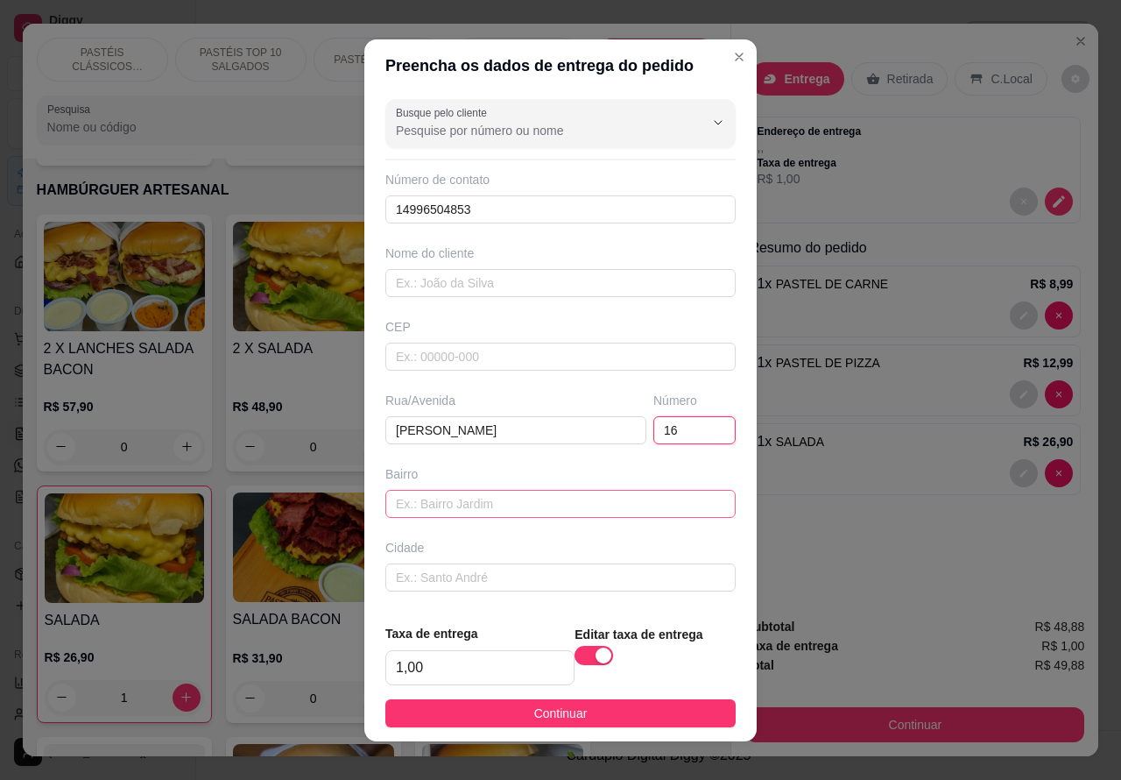
type input "16"
click at [443, 511] on input "text" at bounding box center [560, 504] width 350 height 28
type input "[PERSON_NAME]"
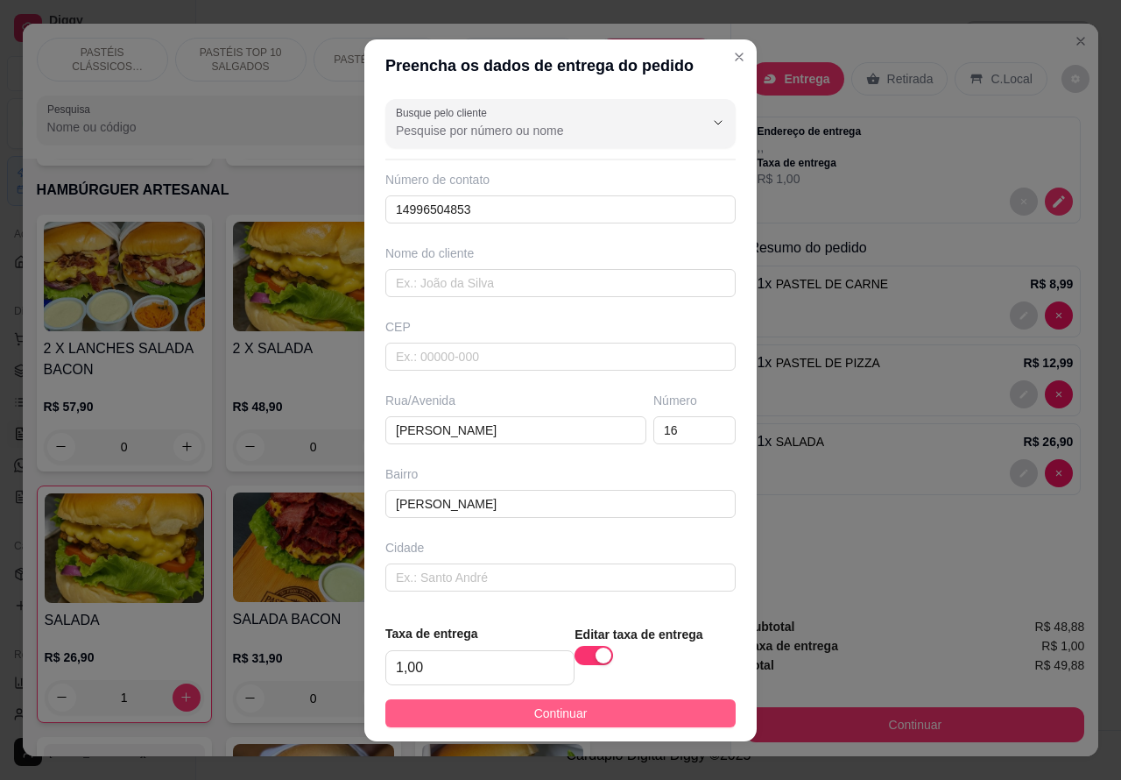
click at [680, 703] on button "Continuar" at bounding box center [560, 713] width 350 height 28
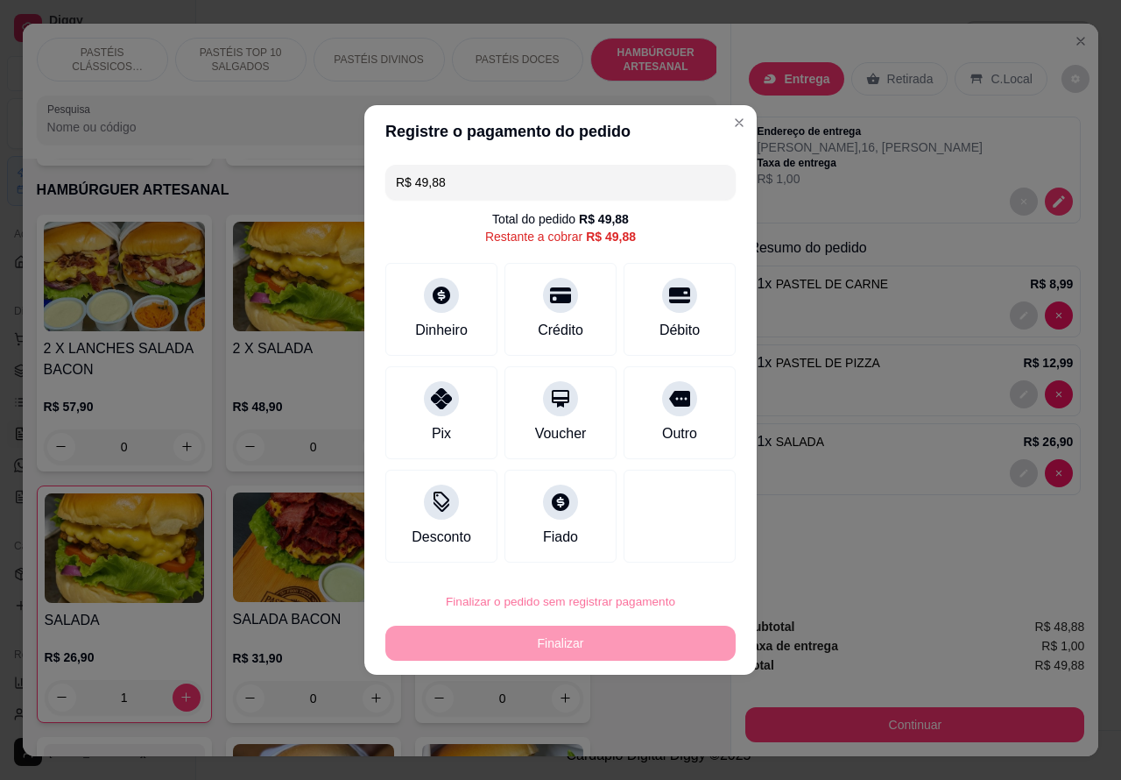
click at [686, 556] on button "Confirmar" at bounding box center [664, 552] width 65 height 27
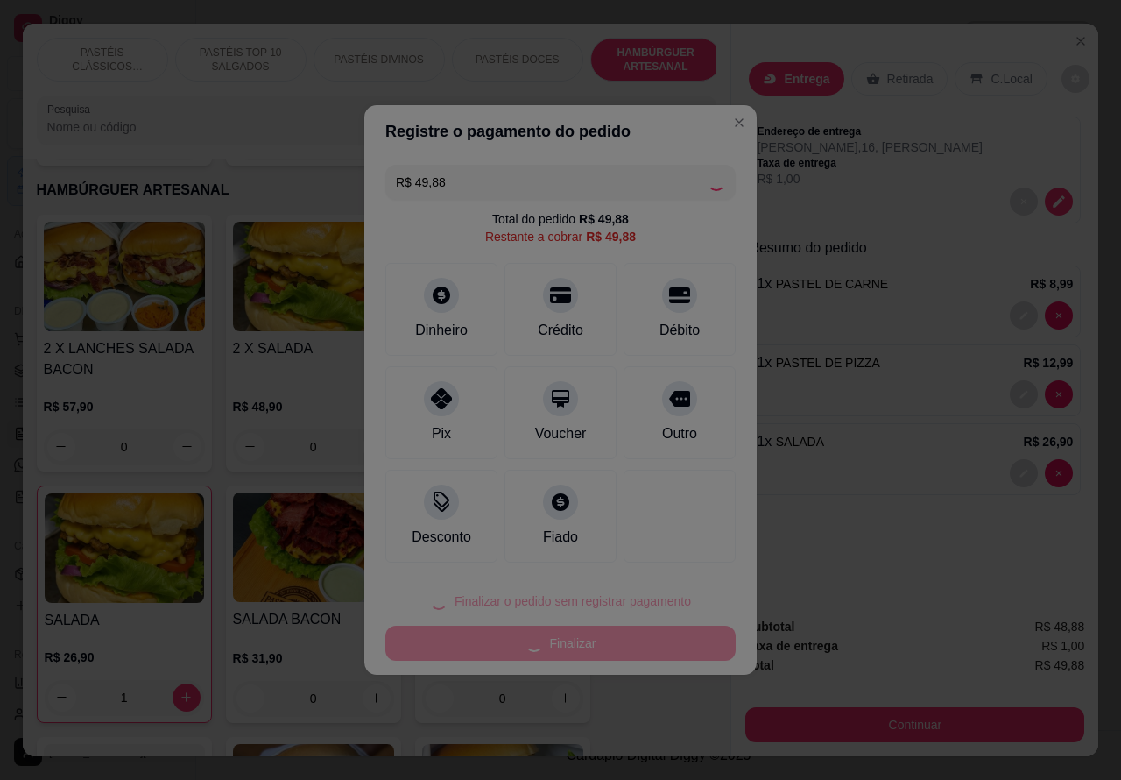
click at [587, 645] on div "Finalizar o pedido sem registrar pagamento Finalizar" at bounding box center [560, 621] width 350 height 77
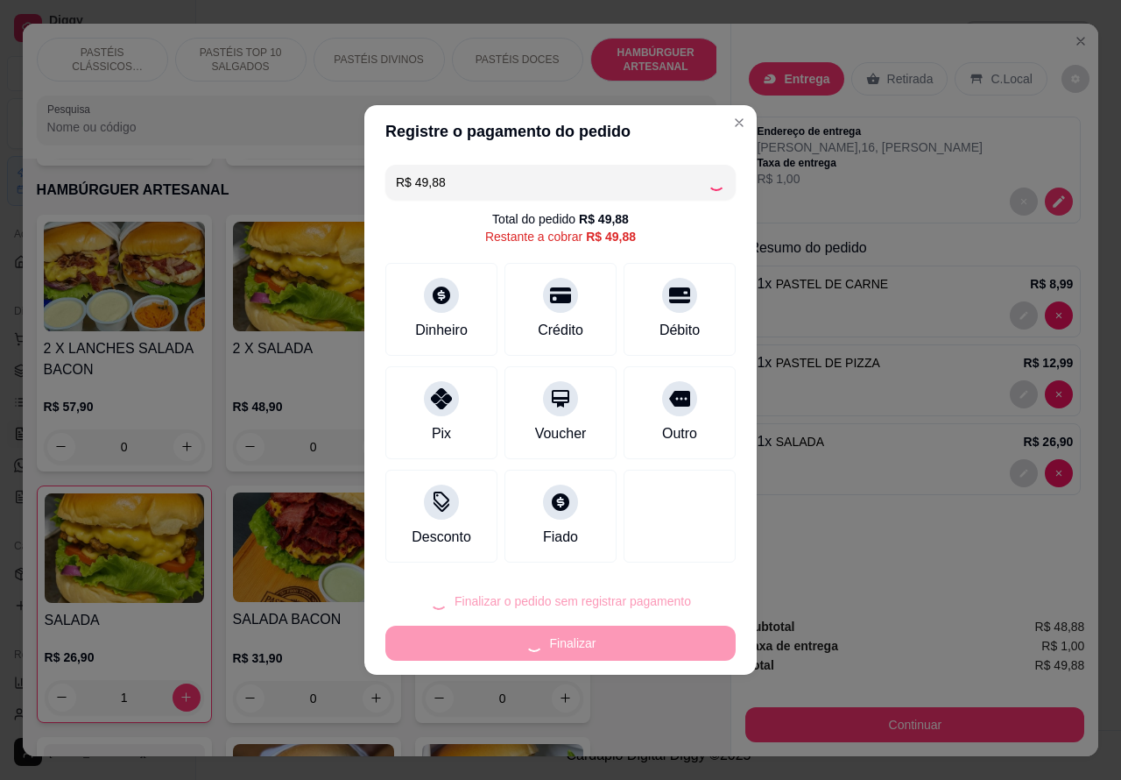
type input "0"
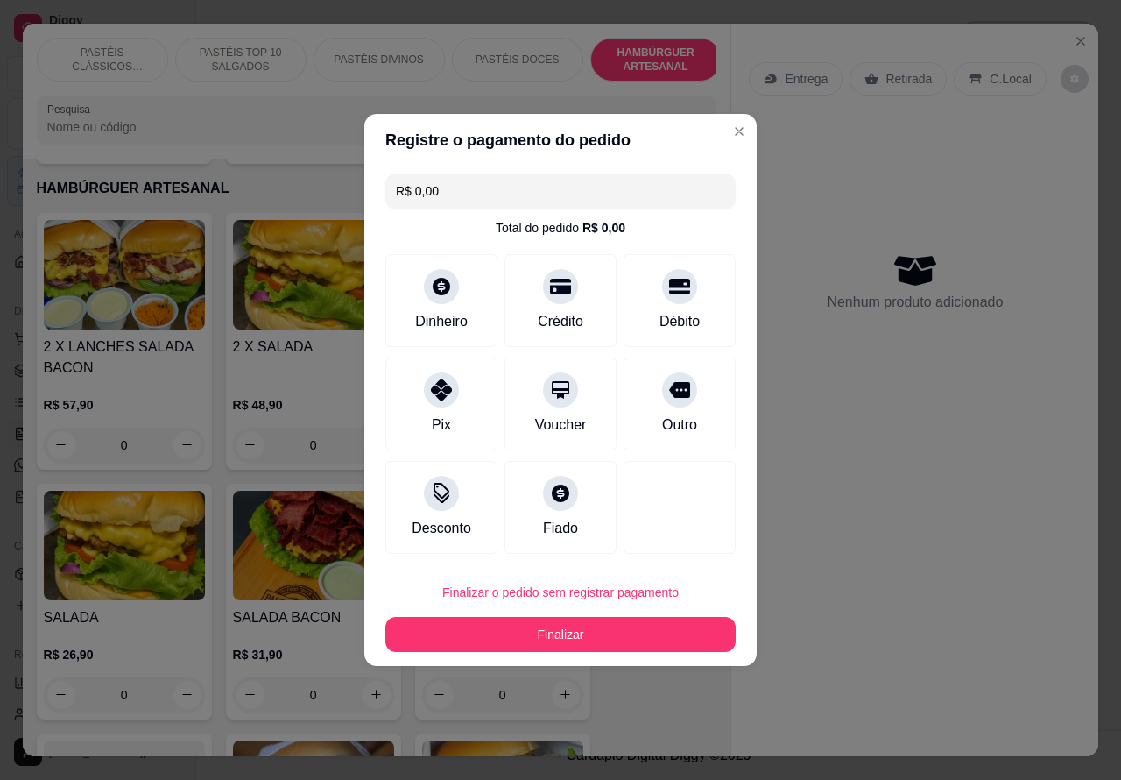
type input "R$ 0,00"
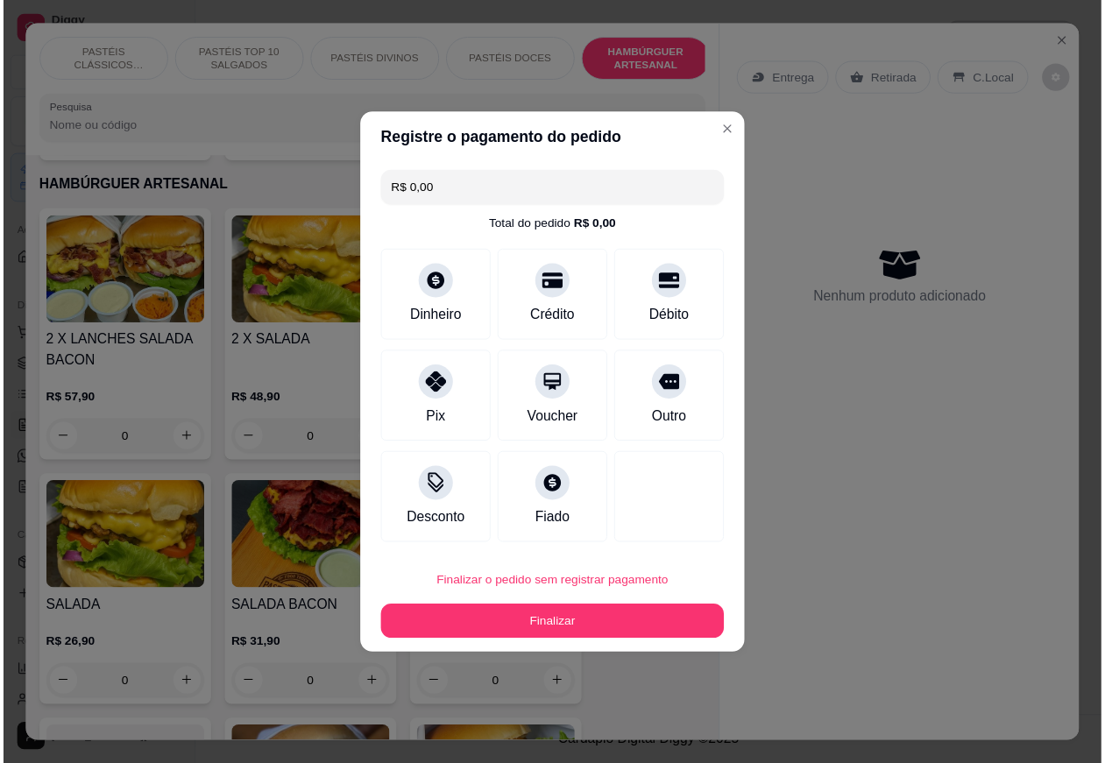
scroll to position [3695, 0]
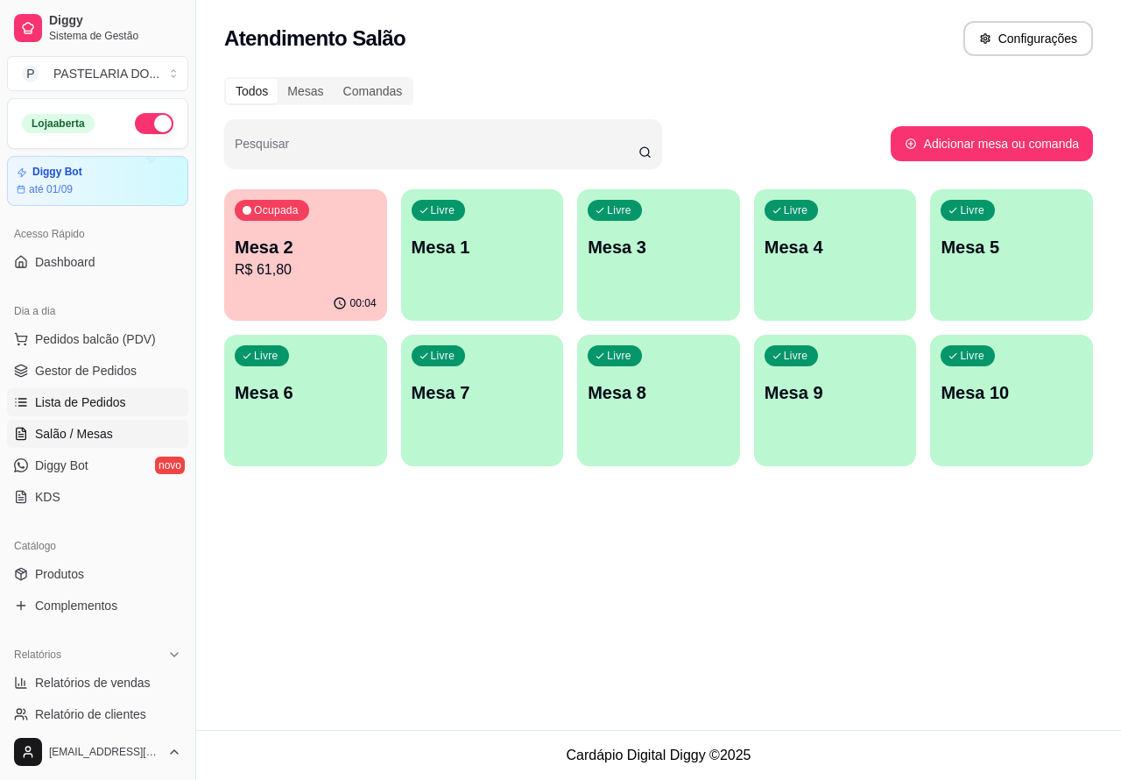
click at [115, 408] on span "Lista de Pedidos" at bounding box center [80, 402] width 91 height 18
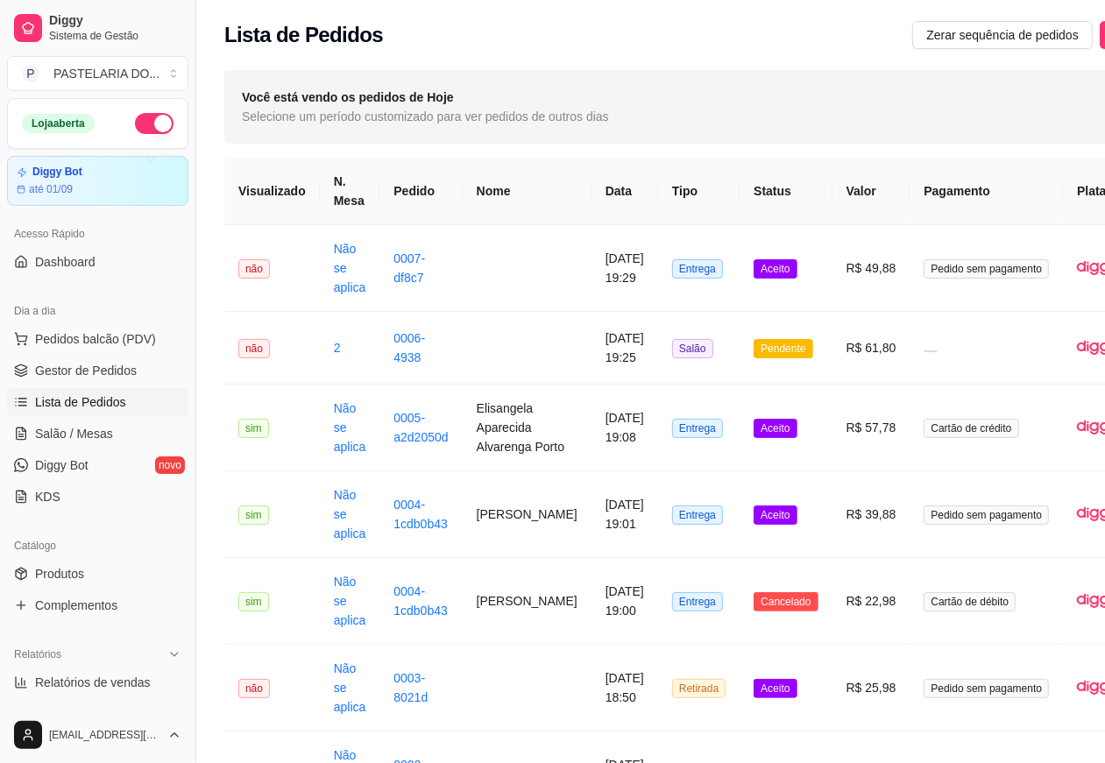
click at [114, 400] on span "Lista de Pedidos" at bounding box center [80, 402] width 91 height 18
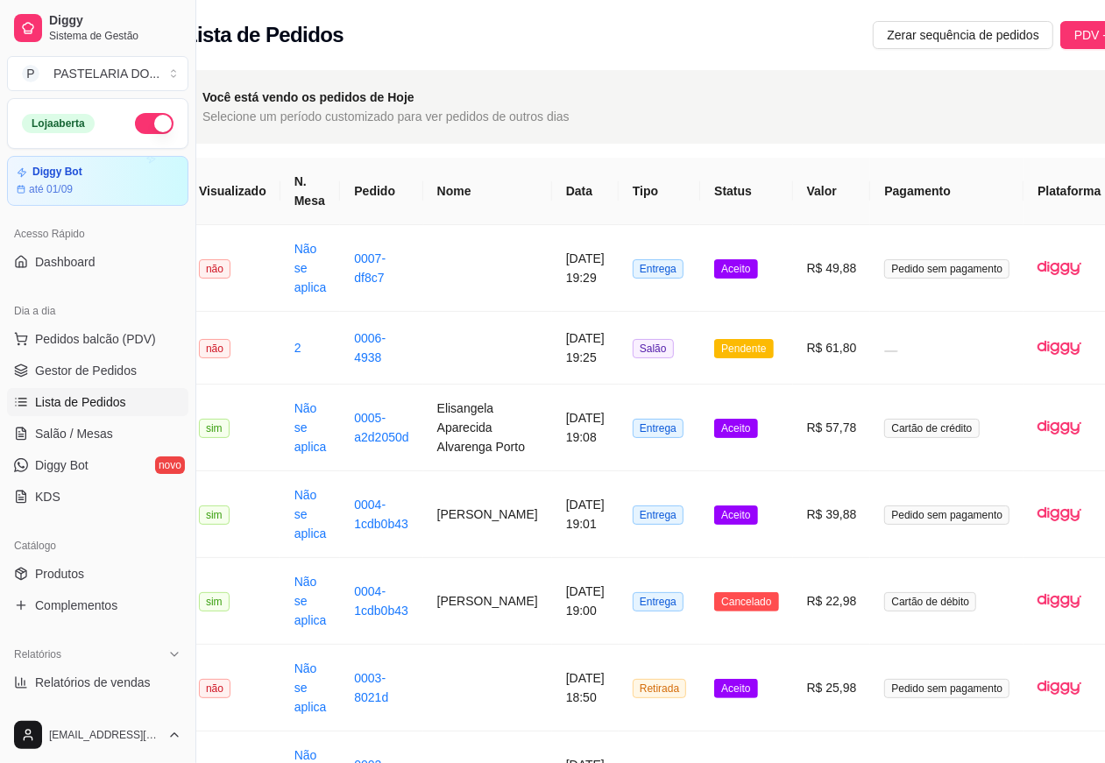
scroll to position [0, 128]
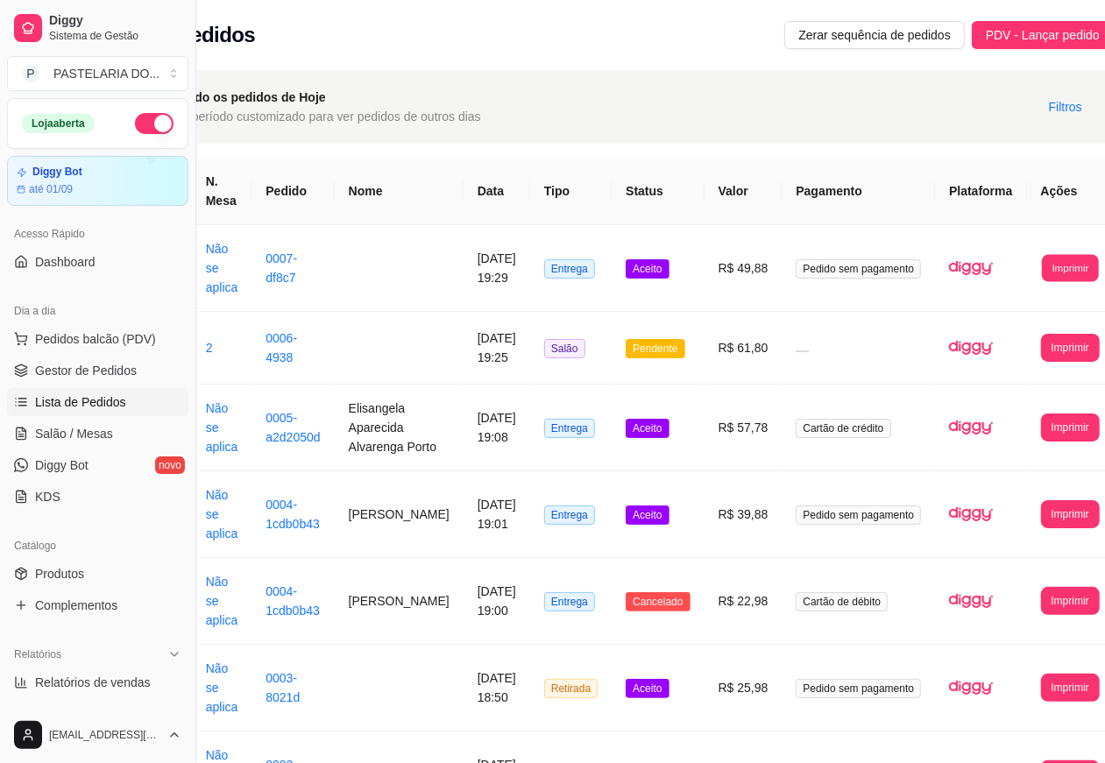
click at [1042, 274] on button "Imprimir" at bounding box center [1069, 267] width 57 height 27
click at [1041, 272] on button "Imprimir" at bounding box center [1069, 267] width 57 height 27
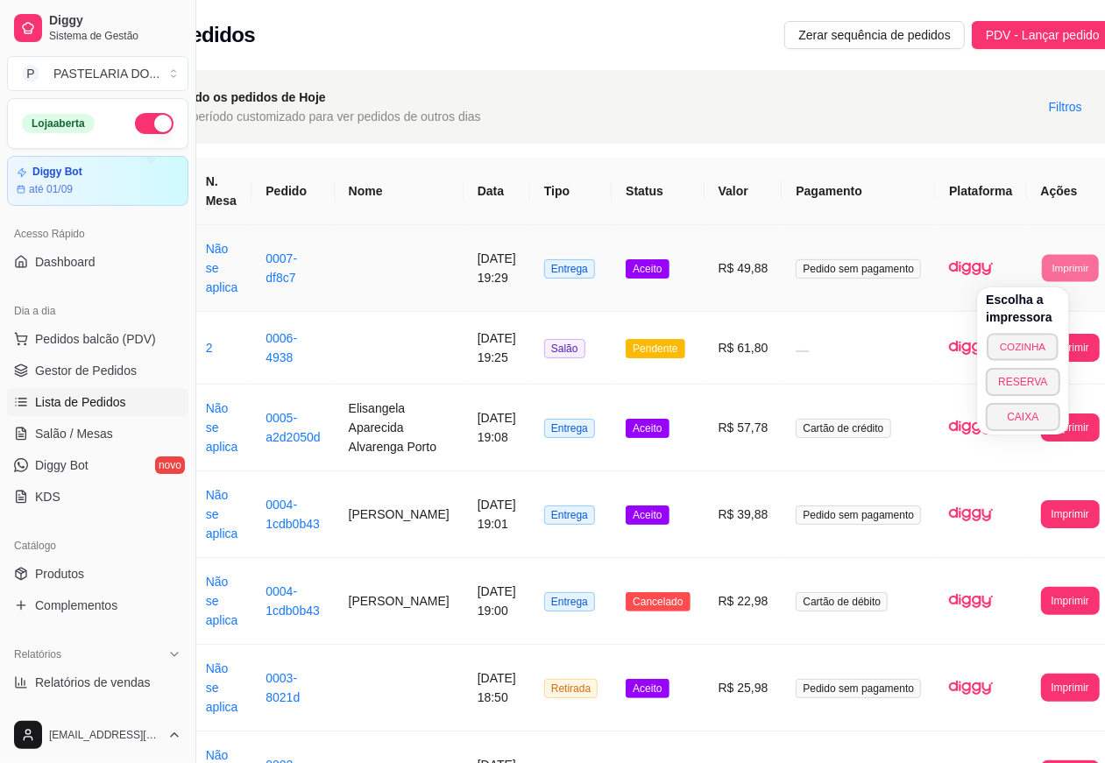
click at [1025, 351] on button "COZINHA" at bounding box center [1023, 346] width 72 height 27
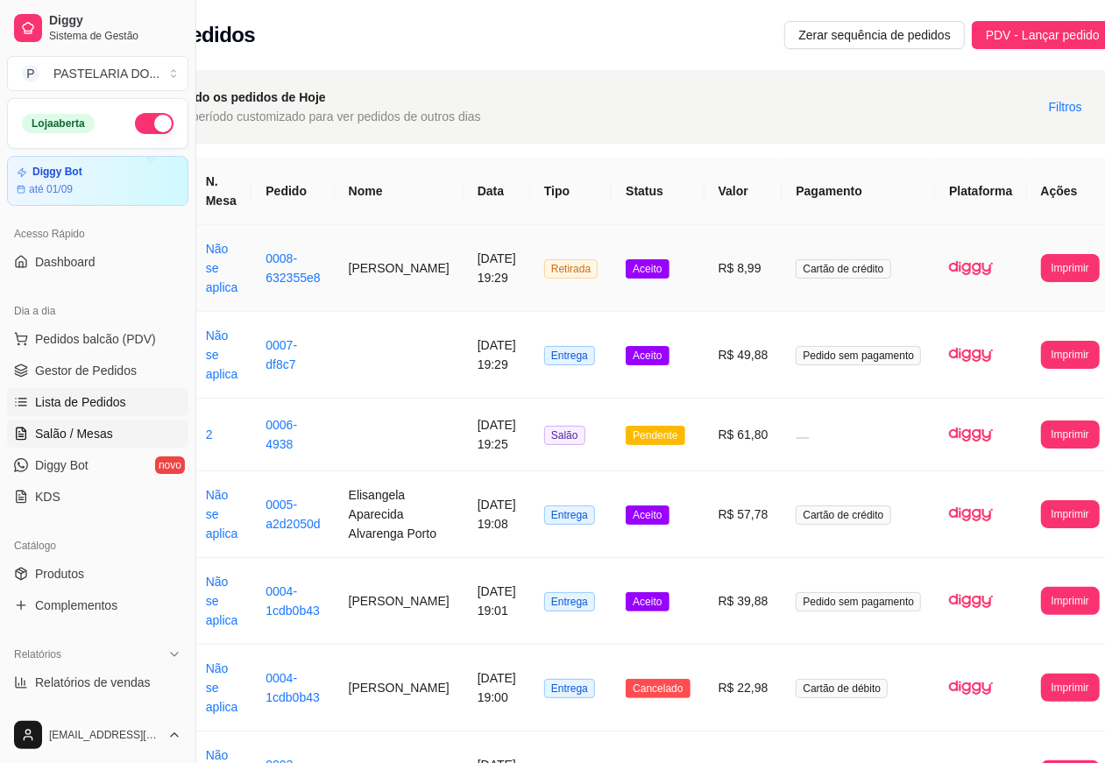
click at [111, 432] on link "Salão / Mesas" at bounding box center [97, 434] width 181 height 28
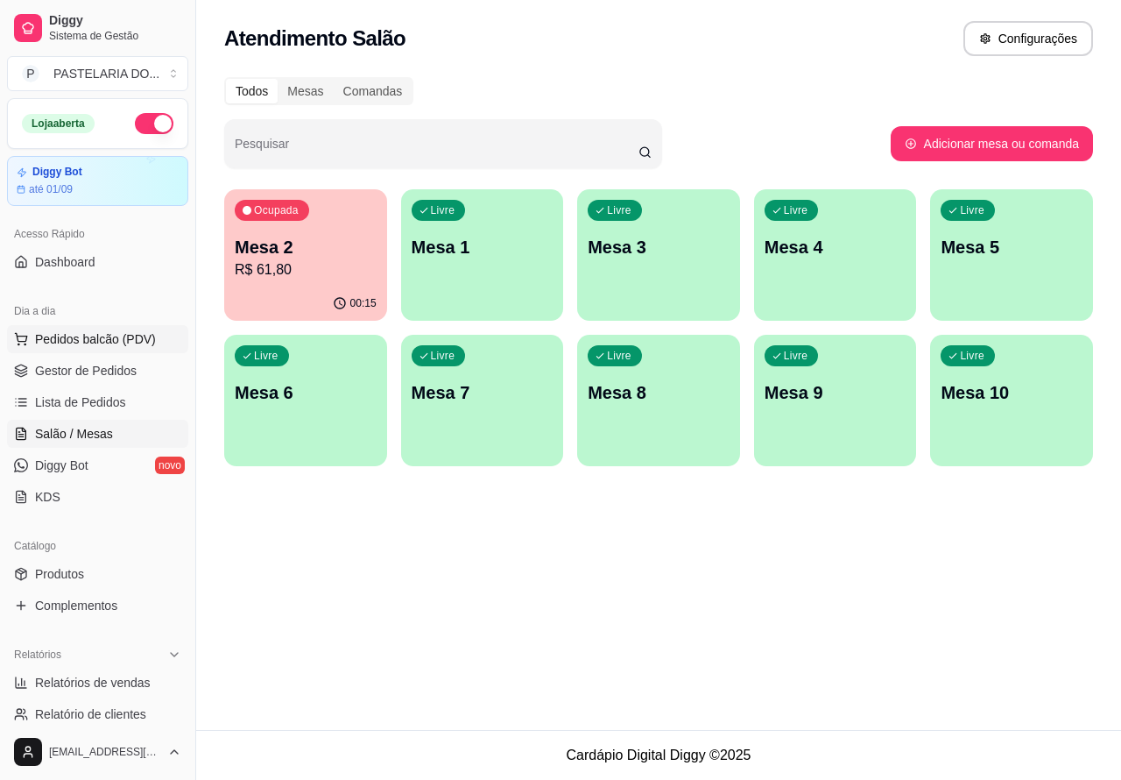
click at [134, 347] on span "Pedidos balcão (PDV)" at bounding box center [95, 339] width 121 height 18
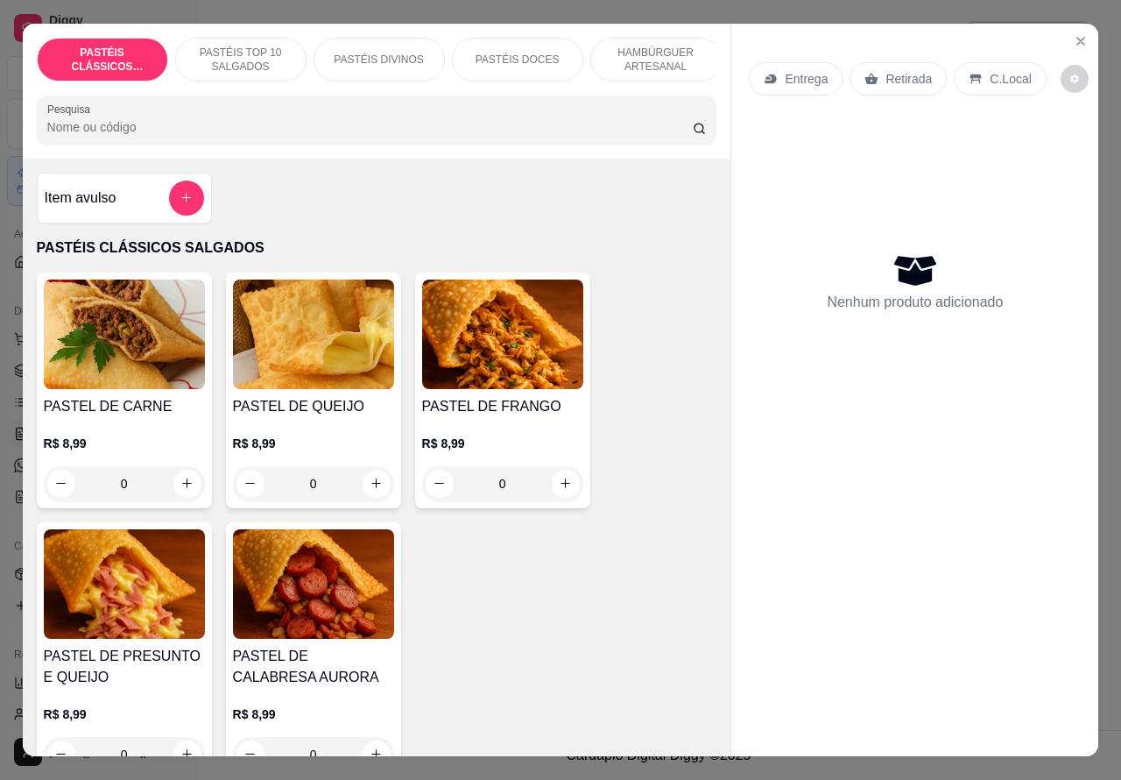
click at [916, 81] on div "Retirada" at bounding box center [898, 78] width 97 height 33
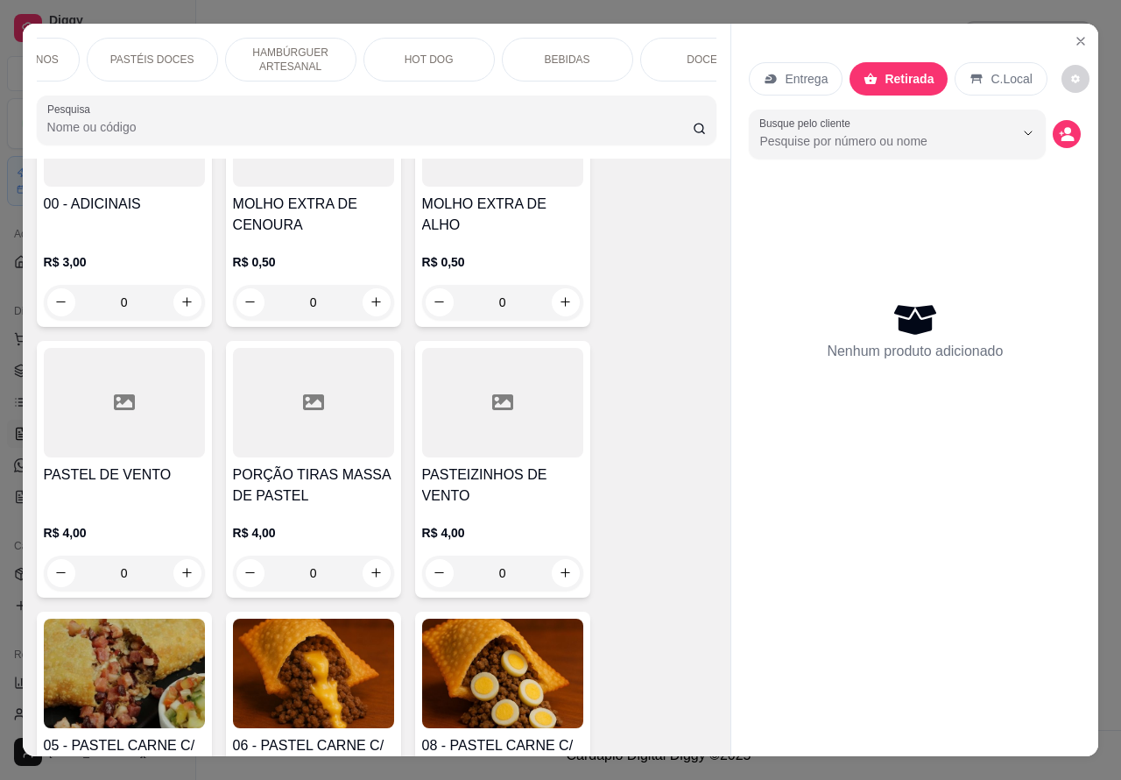
scroll to position [808, 0]
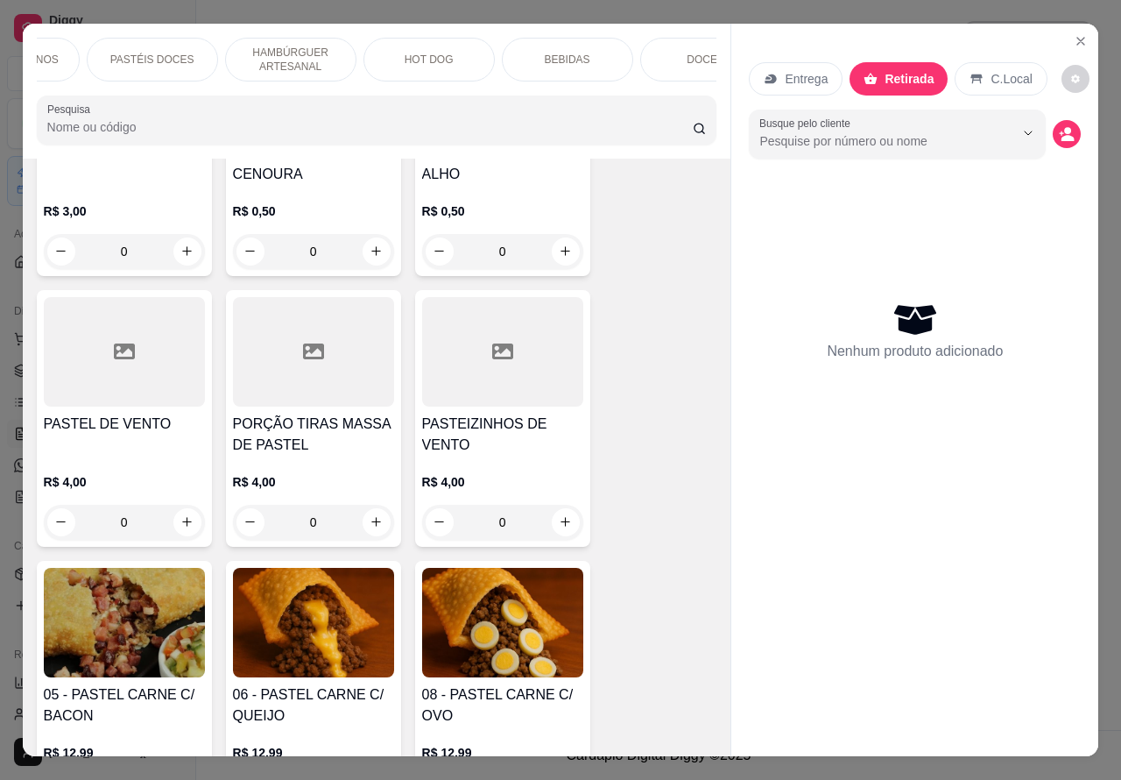
click at [365, 536] on button "increase-product-quantity" at bounding box center [377, 522] width 28 height 28
click at [370, 528] on icon "increase-product-quantity" at bounding box center [376, 521] width 13 height 13
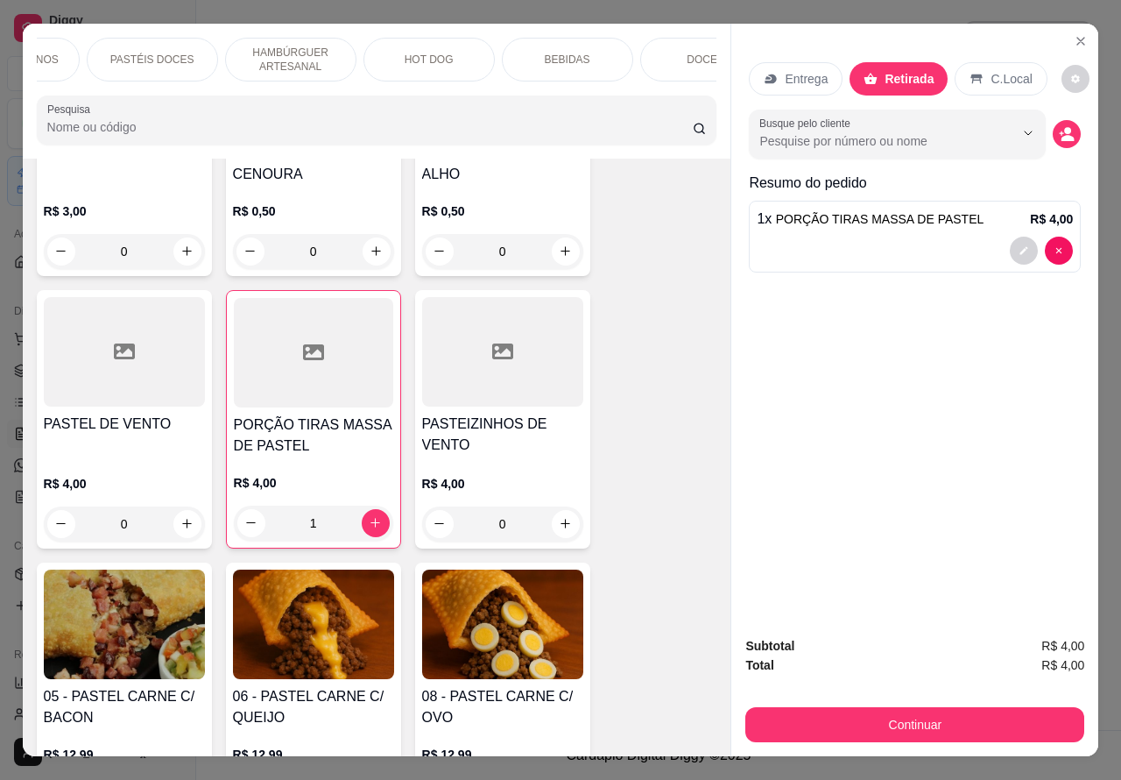
click at [914, 725] on button "Continuar" at bounding box center [914, 724] width 339 height 35
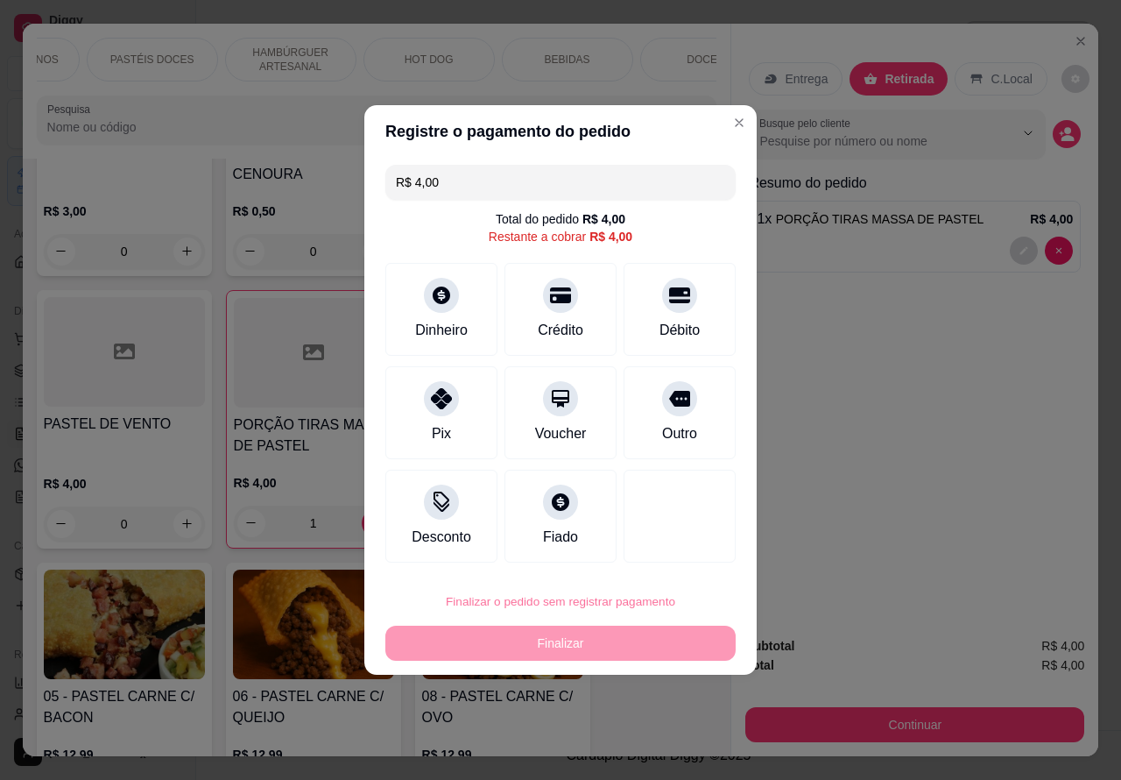
click at [670, 553] on button "Confirmar" at bounding box center [664, 552] width 65 height 27
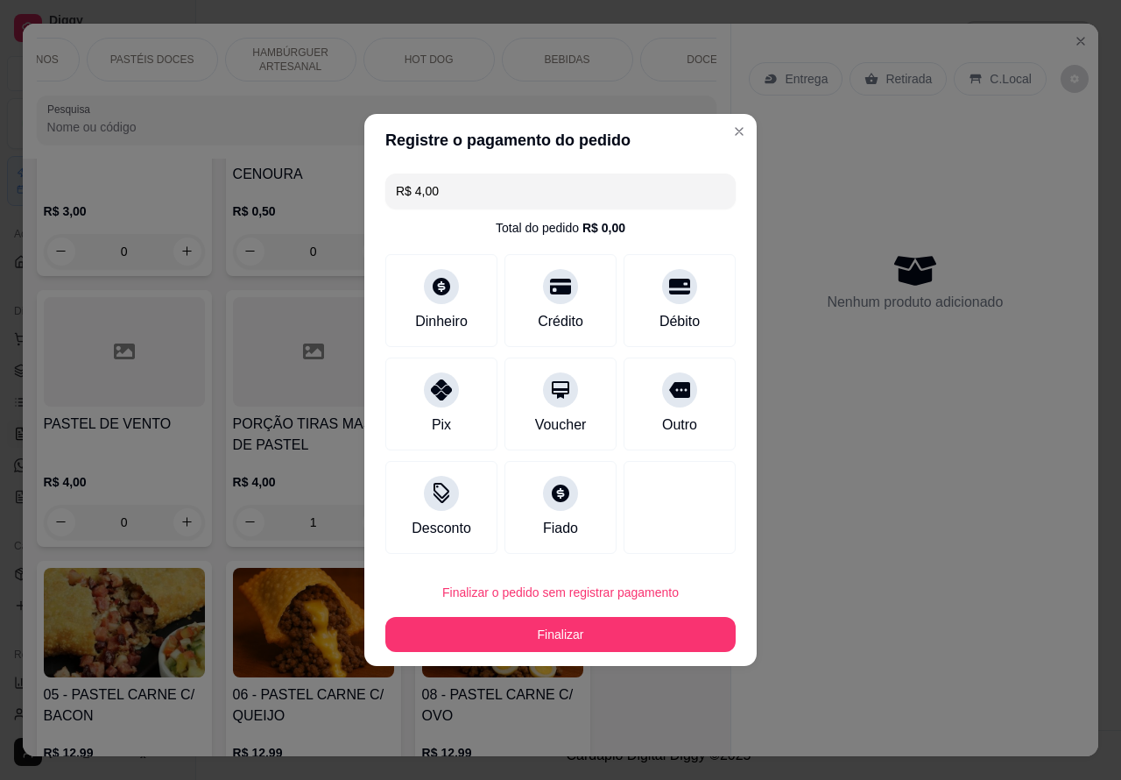
type input "0"
type input "R$ 0,00"
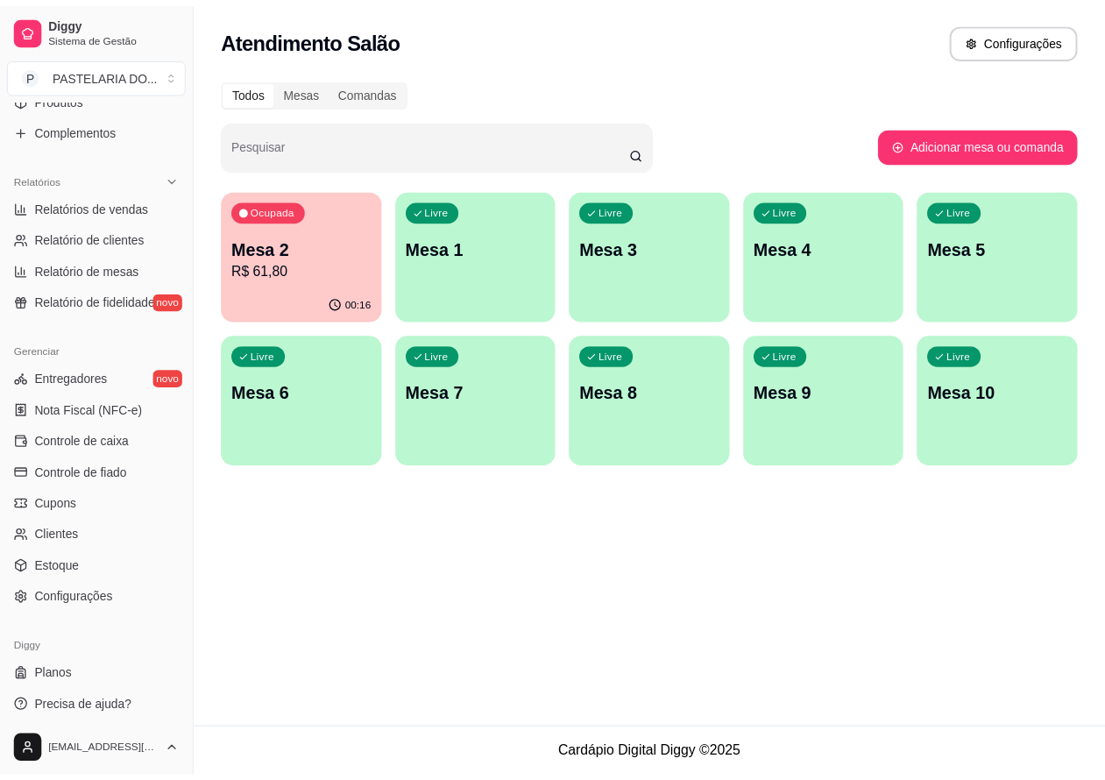
scroll to position [480, 0]
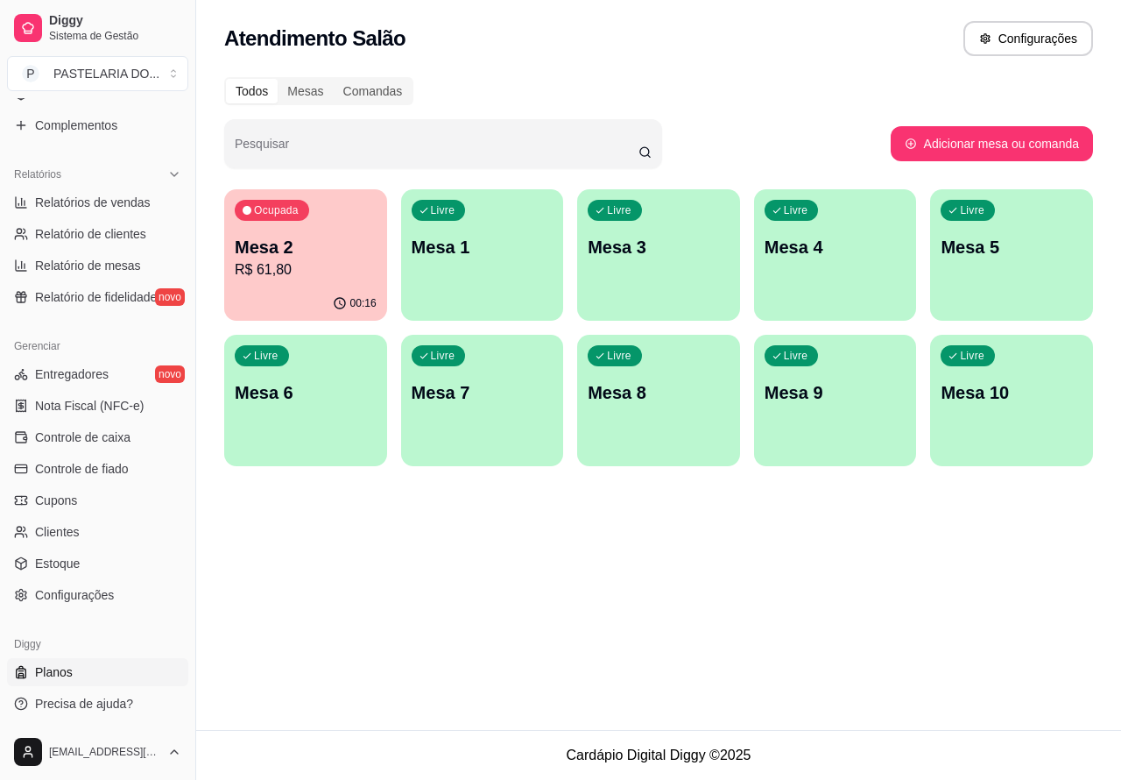
click at [89, 663] on link "Planos" at bounding box center [97, 672] width 181 height 28
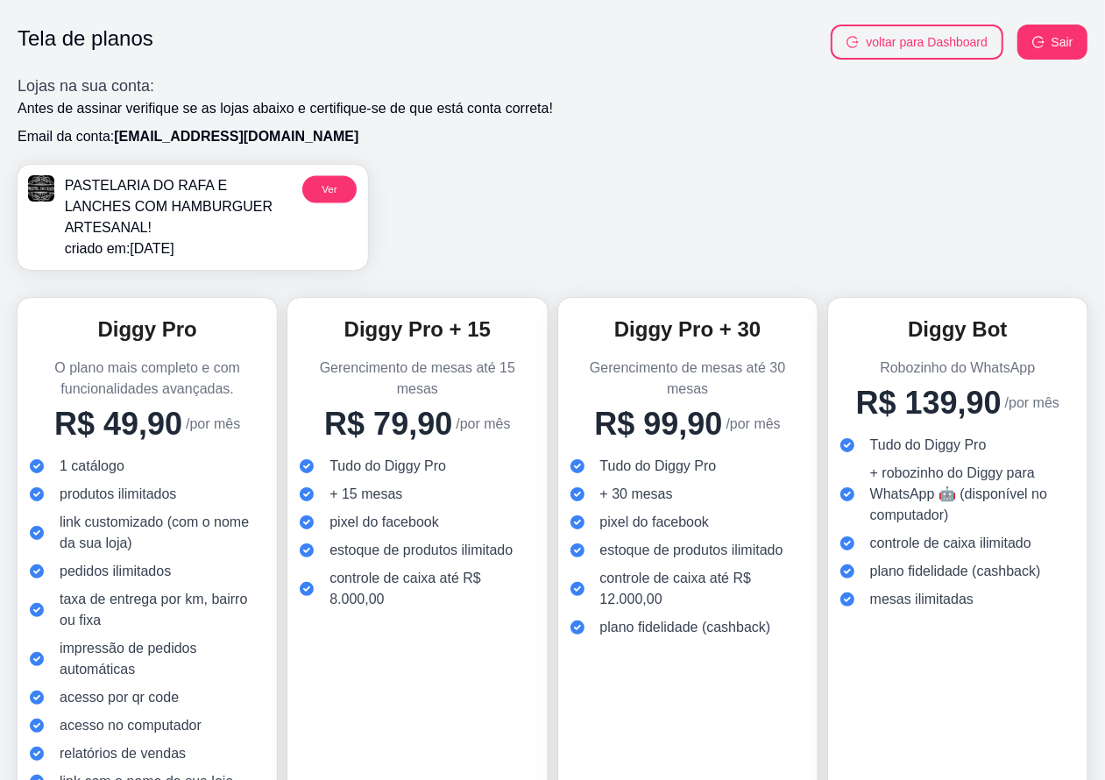
click at [330, 194] on button "Ver" at bounding box center [329, 188] width 54 height 27
